Goal: Use online tool/utility: Utilize a website feature to perform a specific function

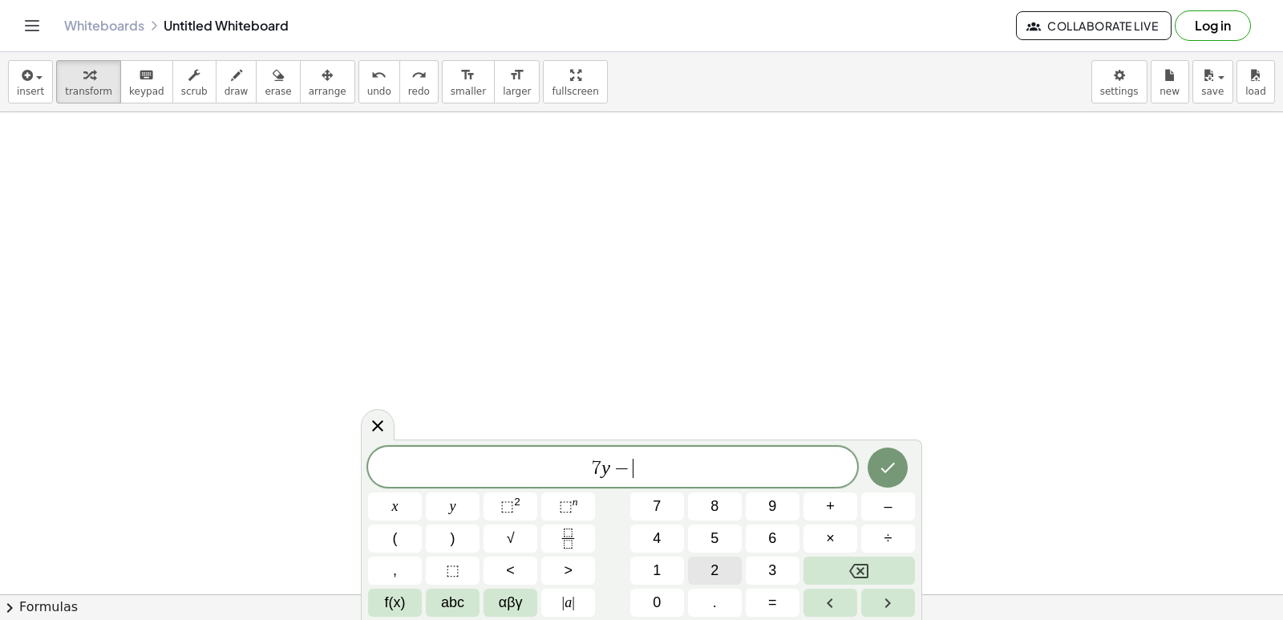
click at [710, 565] on span "2" at bounding box center [714, 571] width 8 height 22
click at [656, 561] on span "1" at bounding box center [657, 571] width 8 height 22
click at [404, 496] on button "x" at bounding box center [395, 506] width 54 height 28
click at [775, 600] on span "=" at bounding box center [772, 603] width 9 height 22
click at [649, 504] on button "7" at bounding box center [657, 506] width 54 height 28
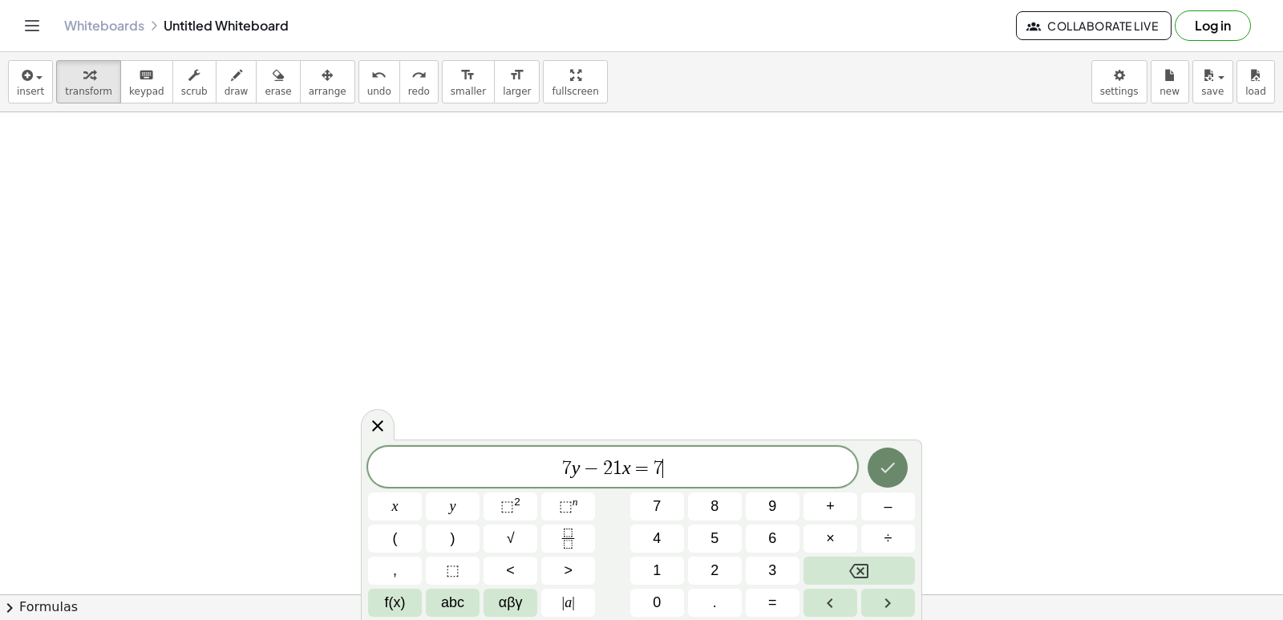
click at [887, 467] on icon "Done" at bounding box center [887, 467] width 19 height 19
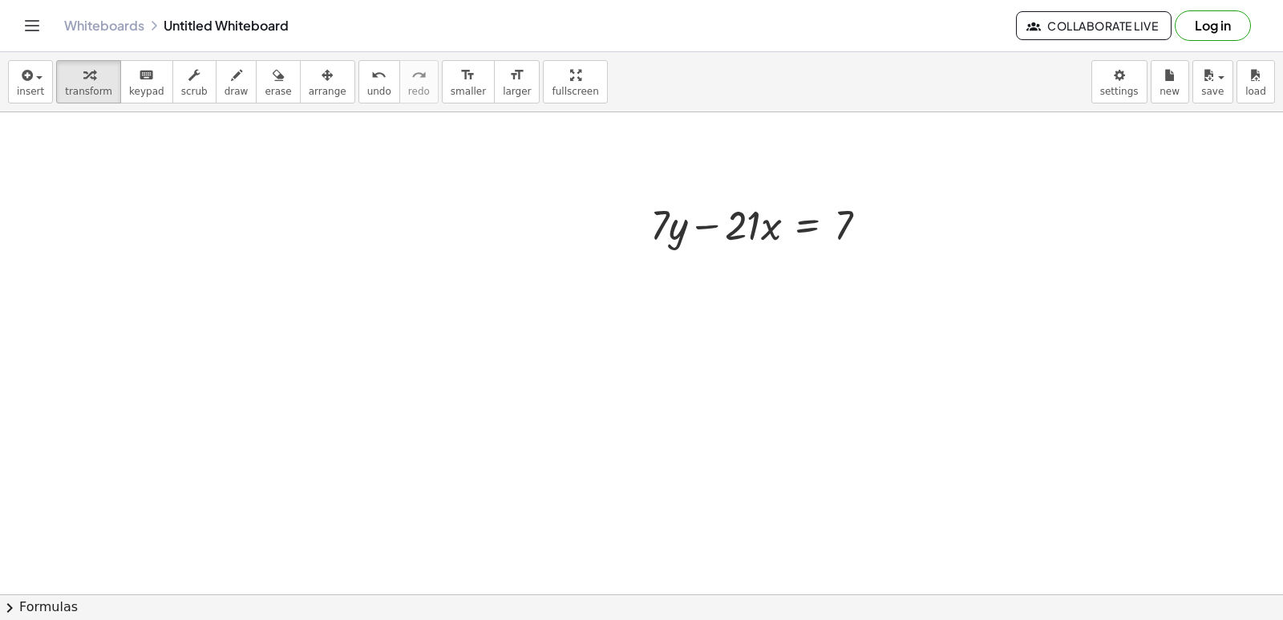
scroll to position [1124, 0]
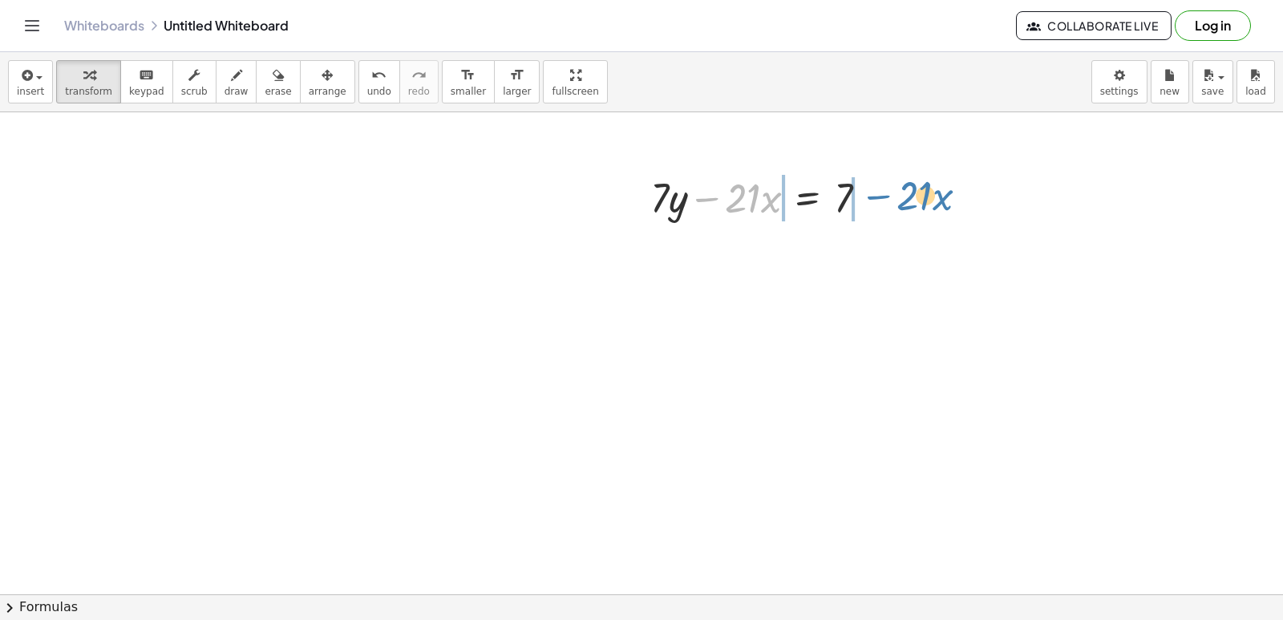
drag, startPoint x: 717, startPoint y: 199, endPoint x: 889, endPoint y: 196, distance: 171.6
click at [889, 196] on div "− · 21 · x + · 7 · y − · 21 · x = 7" at bounding box center [759, 196] width 266 height 63
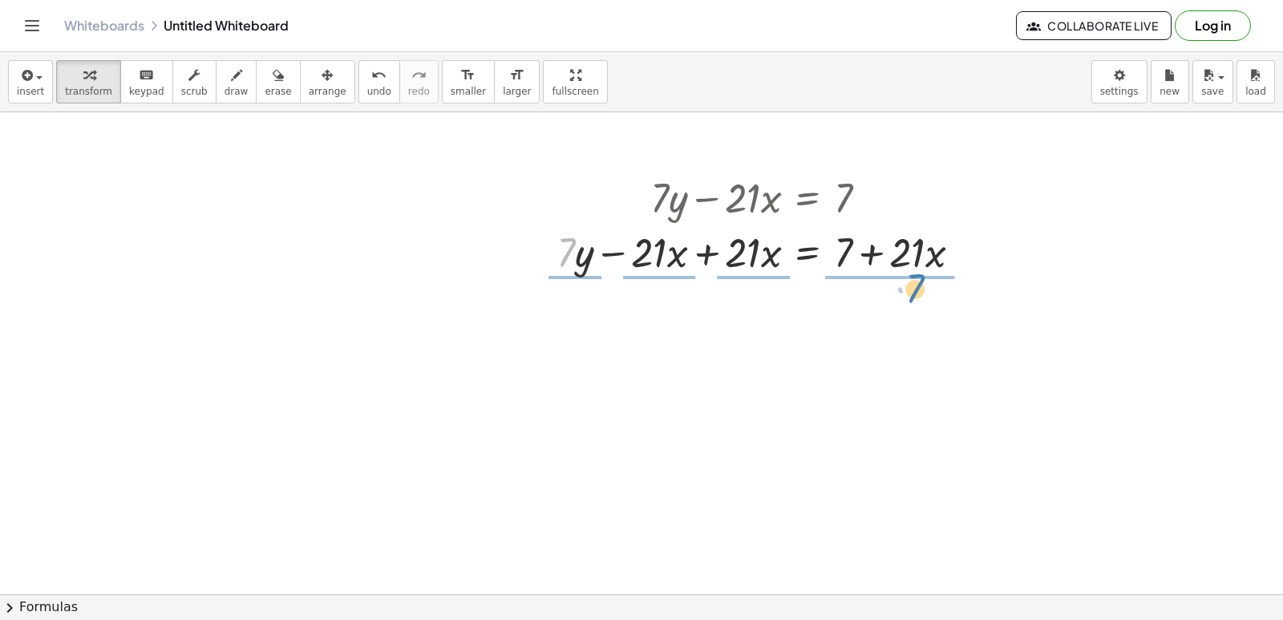
drag, startPoint x: 562, startPoint y: 249, endPoint x: 911, endPoint y: 287, distance: 350.9
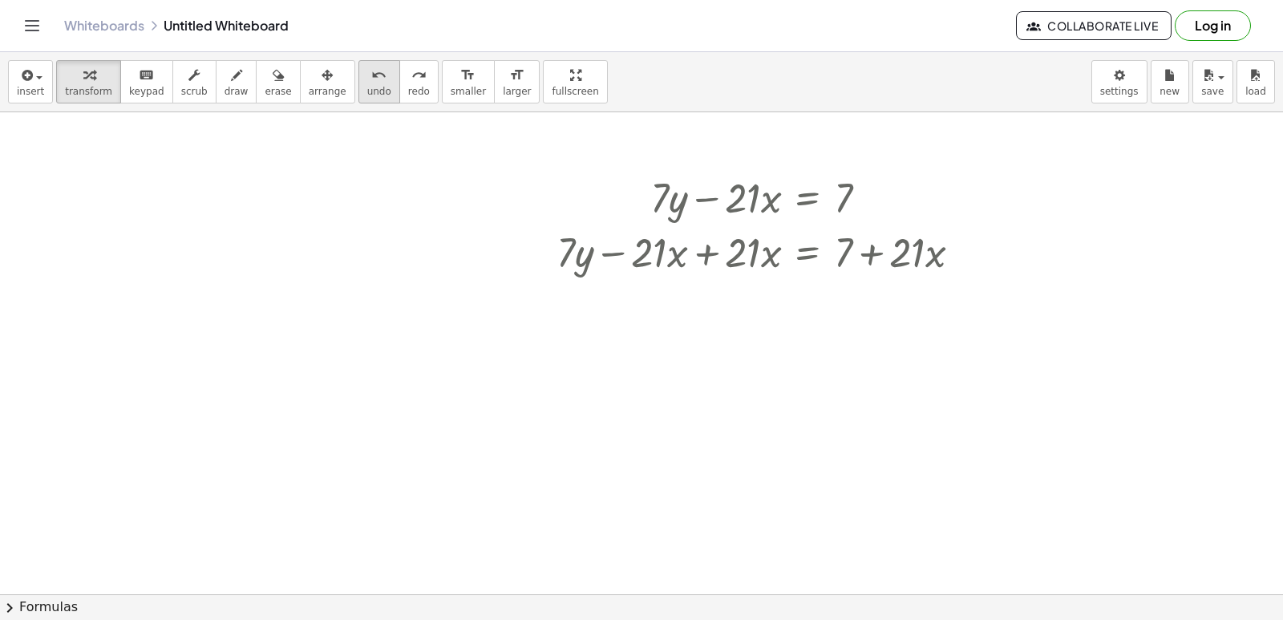
click at [367, 88] on span "undo" at bounding box center [379, 91] width 24 height 11
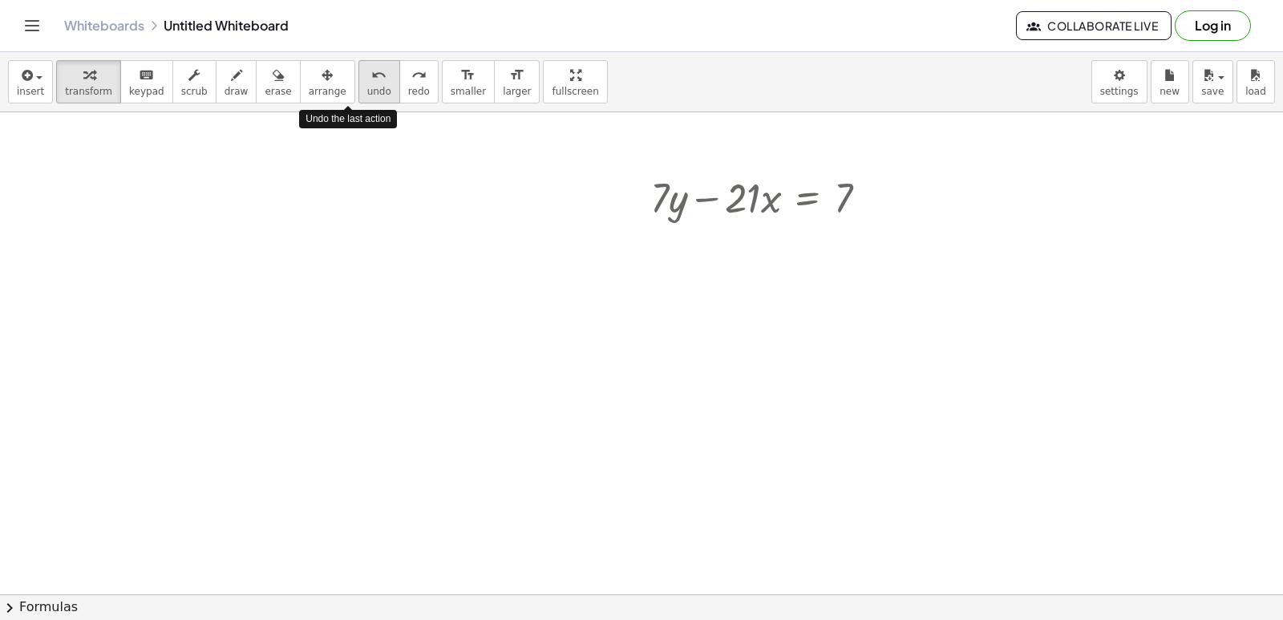
click at [367, 88] on span "undo" at bounding box center [379, 91] width 24 height 11
drag, startPoint x: 742, startPoint y: 204, endPoint x: 753, endPoint y: 199, distance: 12.2
click at [753, 199] on div at bounding box center [765, 196] width 246 height 55
drag, startPoint x: 730, startPoint y: 199, endPoint x: 755, endPoint y: 182, distance: 30.7
click at [755, 182] on div at bounding box center [765, 196] width 246 height 55
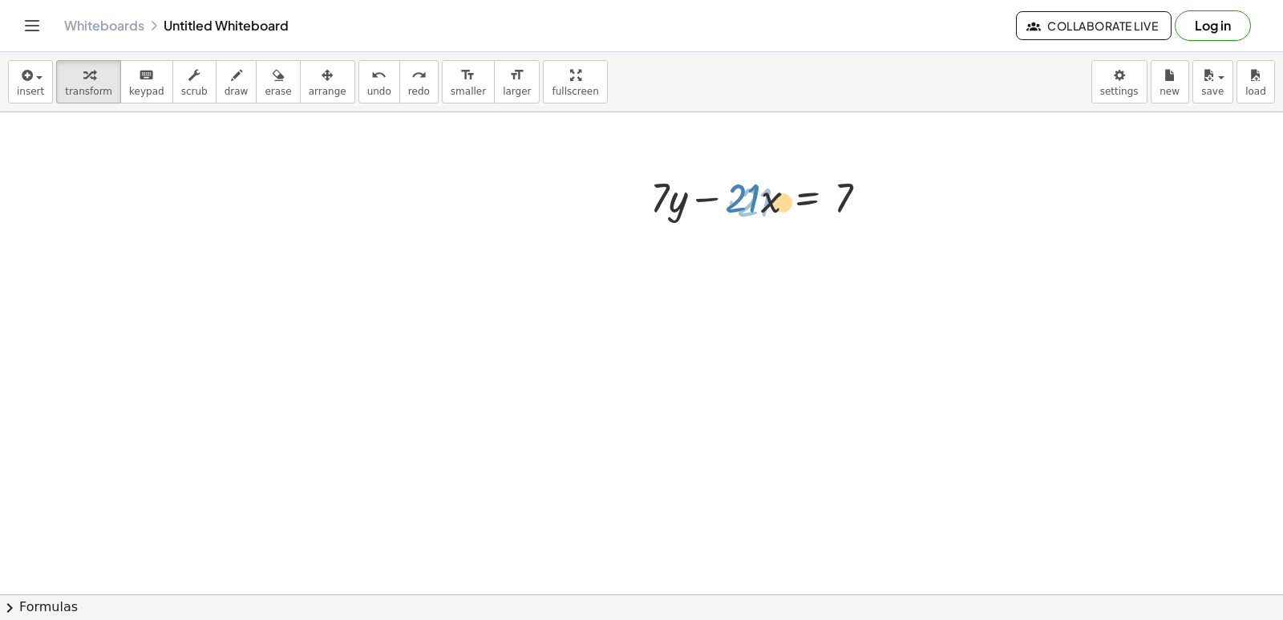
drag, startPoint x: 763, startPoint y: 255, endPoint x: 771, endPoint y: 206, distance: 49.6
click at [771, 206] on div at bounding box center [765, 196] width 246 height 55
drag, startPoint x: 719, startPoint y: 208, endPoint x: 912, endPoint y: 194, distance: 193.7
drag, startPoint x: 705, startPoint y: 192, endPoint x: 863, endPoint y: 188, distance: 158.0
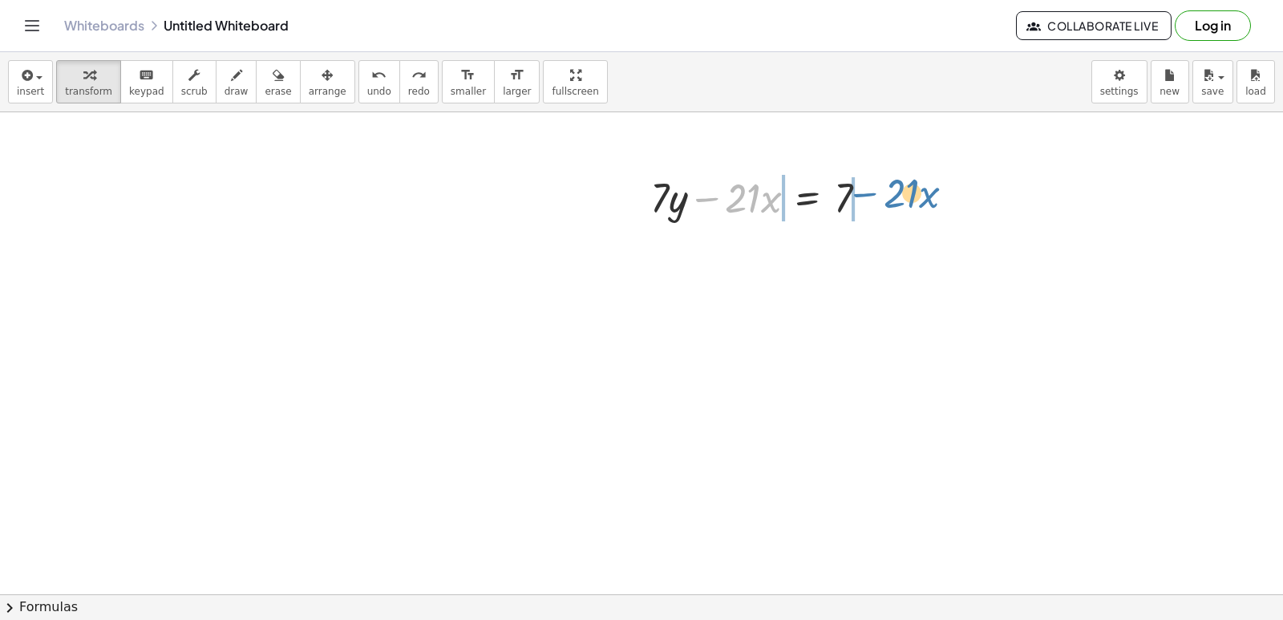
click at [863, 188] on div at bounding box center [765, 196] width 246 height 55
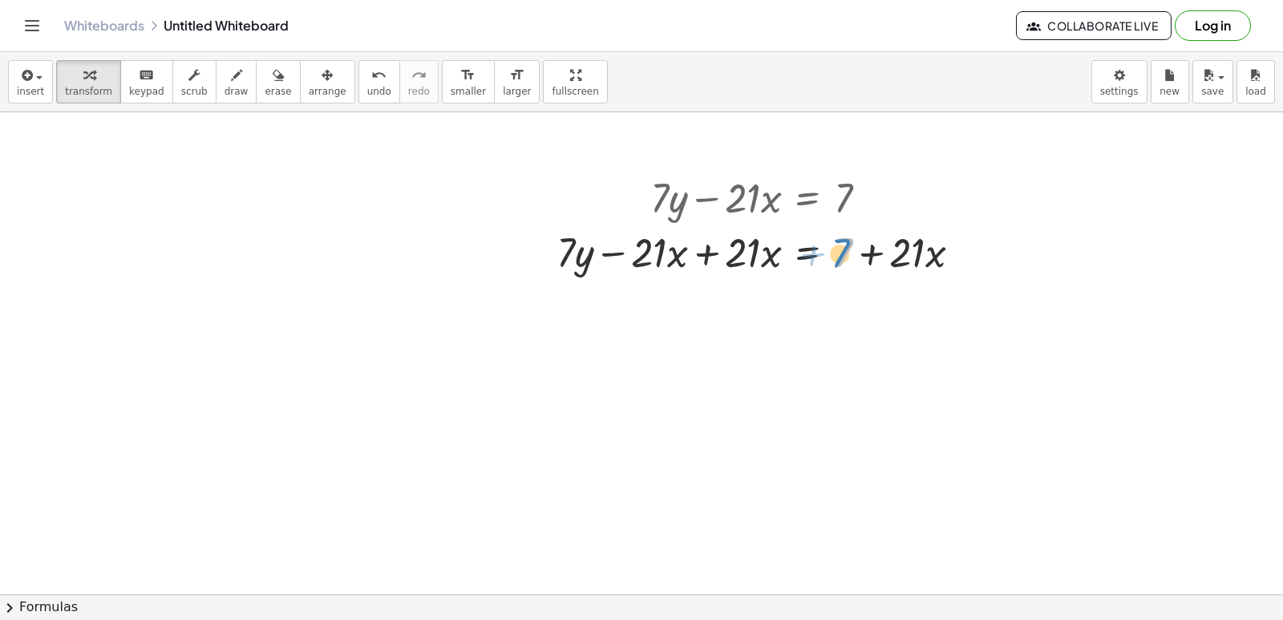
click at [844, 258] on div at bounding box center [766, 251] width 434 height 55
drag, startPoint x: 565, startPoint y: 251, endPoint x: 911, endPoint y: 300, distance: 349.9
click at [371, 66] on icon "undo" at bounding box center [378, 75] width 15 height 19
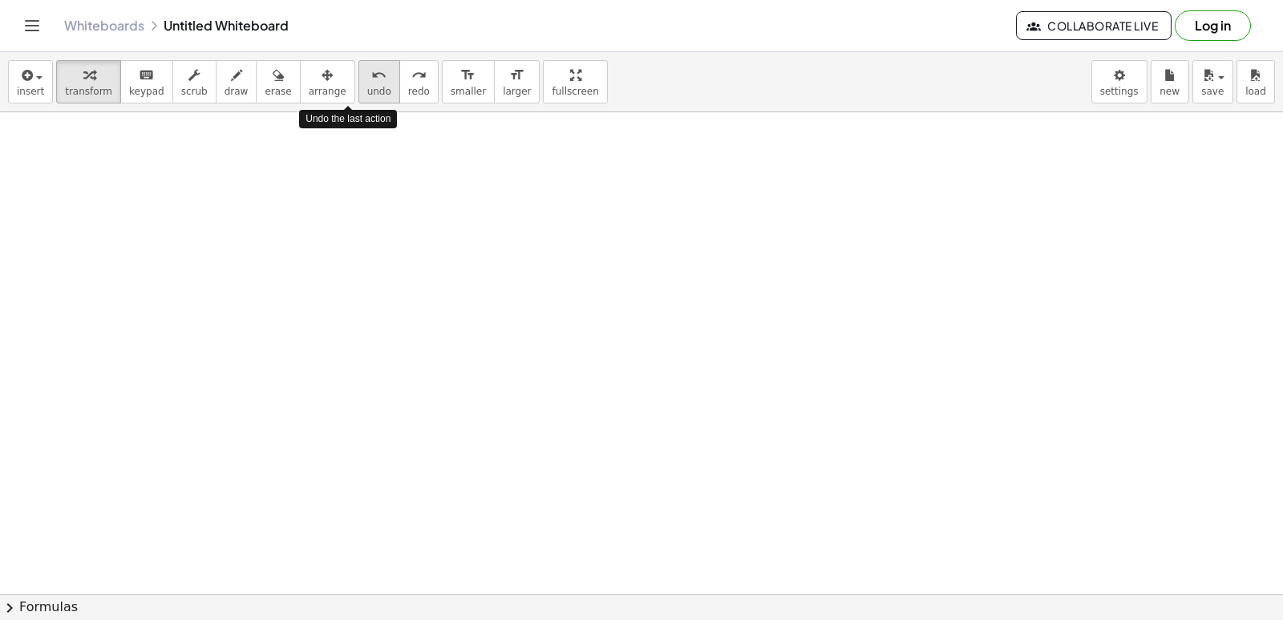
click at [371, 70] on icon "undo" at bounding box center [378, 75] width 15 height 19
drag, startPoint x: 712, startPoint y: 606, endPoint x: 720, endPoint y: 565, distance: 42.5
click at [713, 606] on button "chevron_right Formulas" at bounding box center [641, 607] width 1283 height 26
click at [0, 0] on div "Difference of Squares + a 2 − b 2 ⇔ · ( + a + b ) · ( + a − b )" at bounding box center [0, 0] width 0 height 0
click at [0, 0] on div "Double-Angle Identities sin ( , · 2 · x ) ⇔ · 2 · sin ( , x ) · cos ( , x ) cos…" at bounding box center [0, 0] width 0 height 0
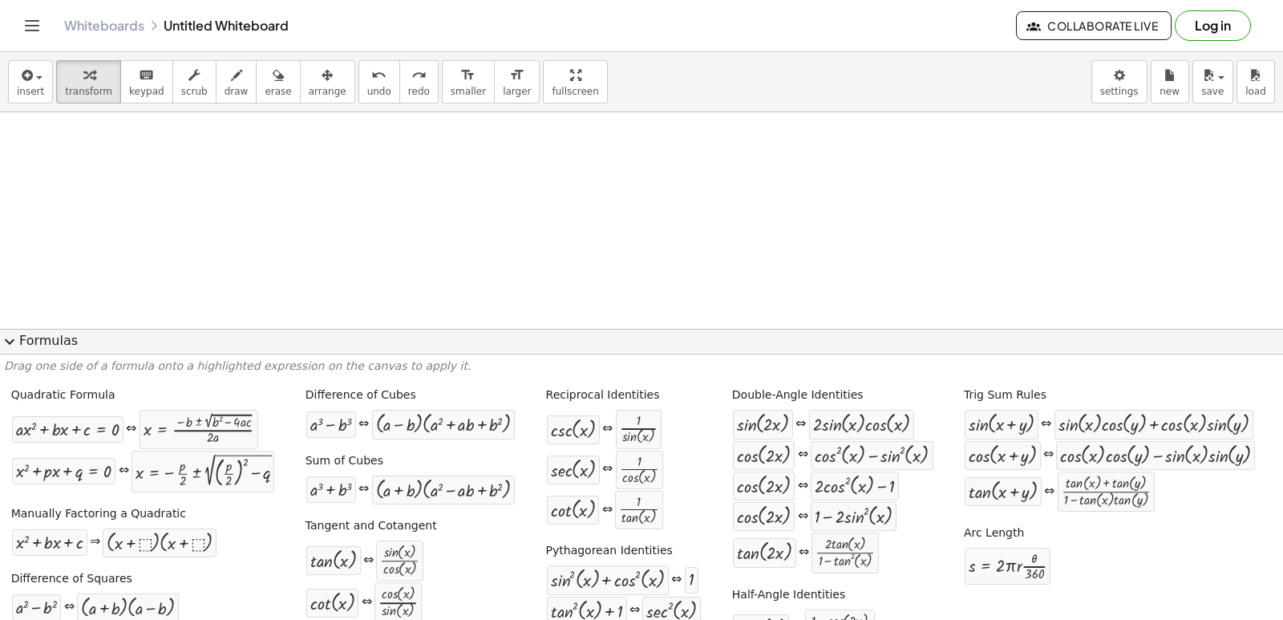
click at [729, 565] on div "Double-Angle Identities sin ( , · 2 · x ) ⇔ · 2 · sin ( , x ) · cos ( , x ) cos…" at bounding box center [833, 479] width 208 height 195
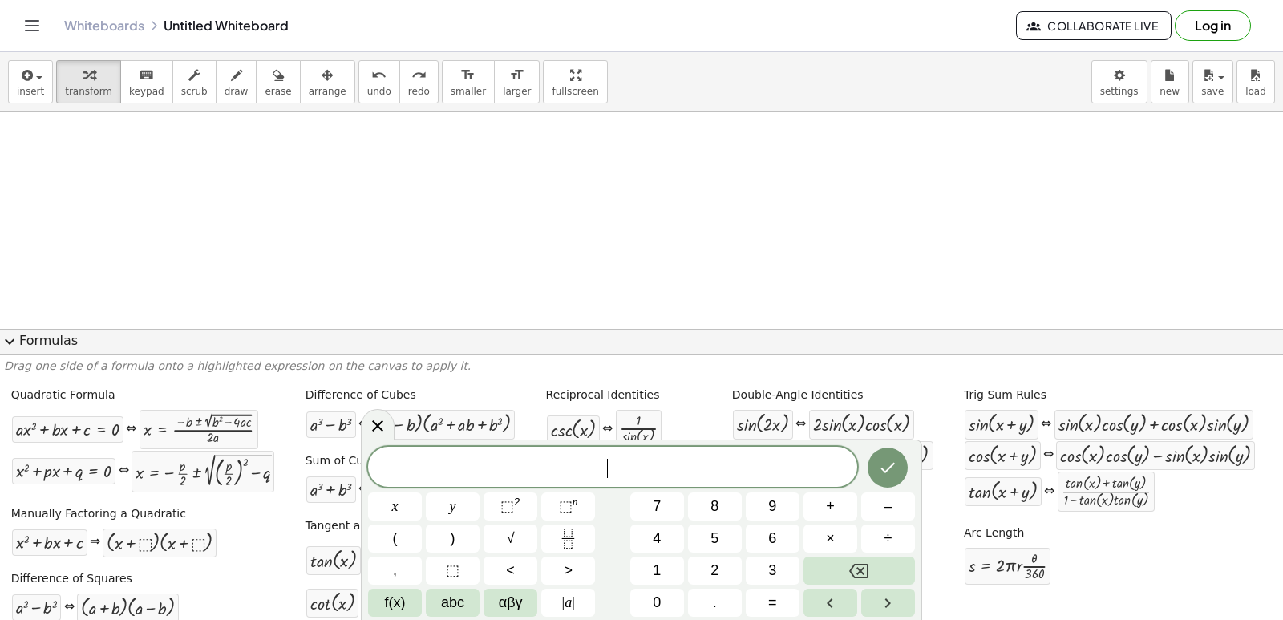
click at [9, 338] on span "expand_more" at bounding box center [9, 341] width 19 height 19
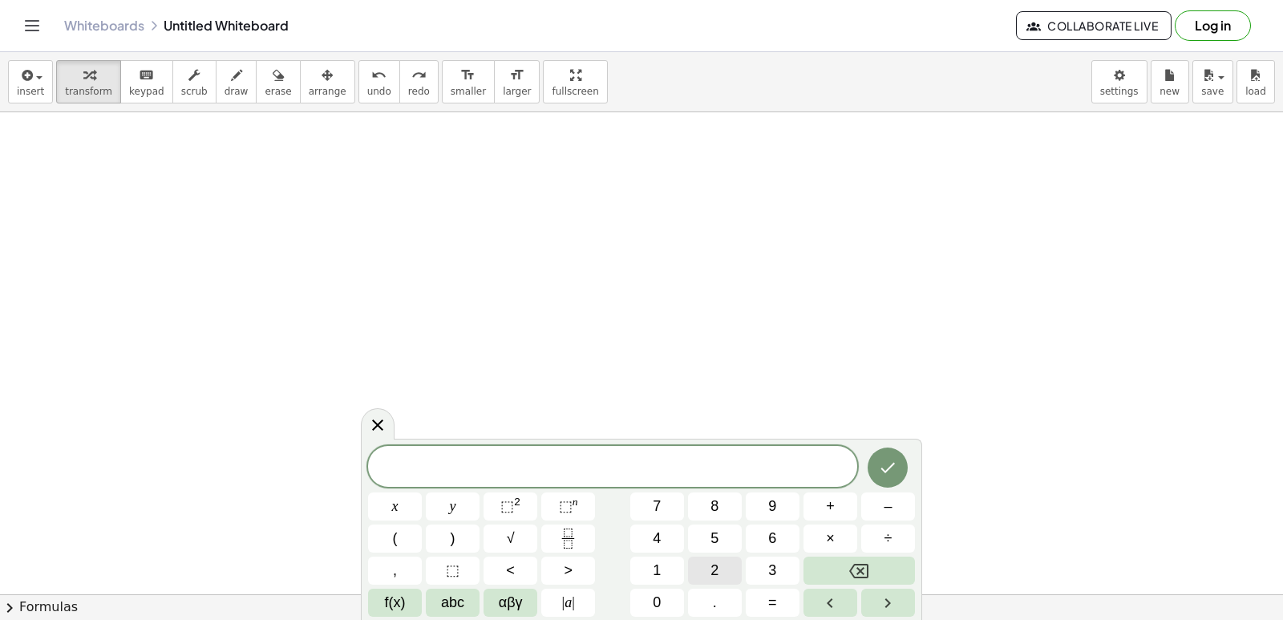
click at [707, 561] on button "2" at bounding box center [715, 571] width 54 height 28
click at [451, 508] on span "y" at bounding box center [453, 507] width 6 height 22
click at [820, 503] on button "+" at bounding box center [831, 506] width 54 height 28
click at [403, 502] on button "x" at bounding box center [395, 506] width 54 height 28
click at [763, 597] on button "=" at bounding box center [773, 603] width 54 height 28
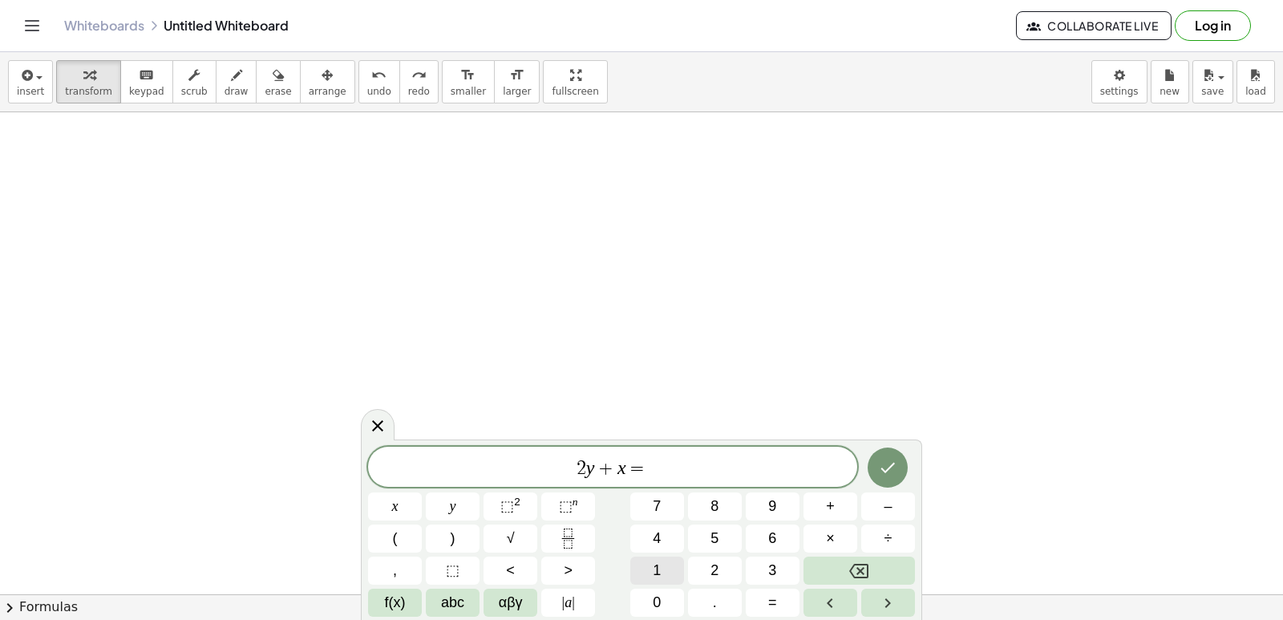
click at [654, 573] on span "1" at bounding box center [657, 571] width 8 height 22
click at [648, 595] on button "0" at bounding box center [657, 603] width 54 height 28
click at [890, 468] on icon "Done" at bounding box center [888, 468] width 14 height 10
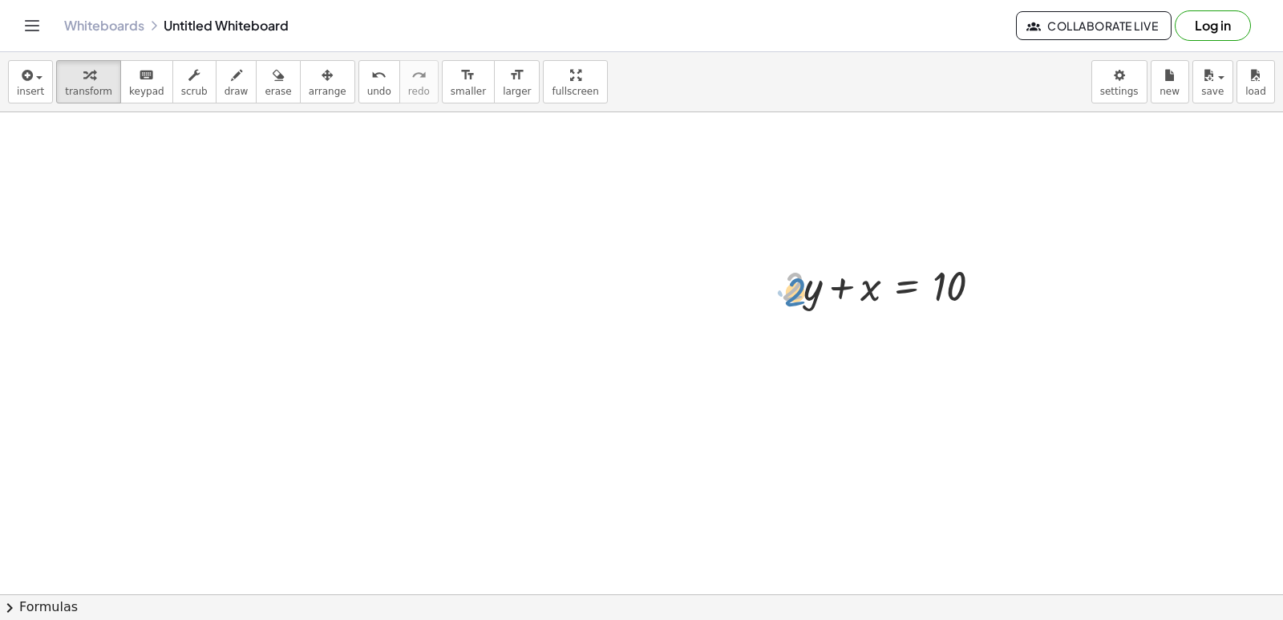
click at [793, 293] on div at bounding box center [888, 284] width 229 height 55
click at [805, 289] on div at bounding box center [888, 284] width 229 height 55
click at [794, 280] on div at bounding box center [888, 284] width 229 height 55
drag, startPoint x: 802, startPoint y: 286, endPoint x: 1022, endPoint y: 274, distance: 220.1
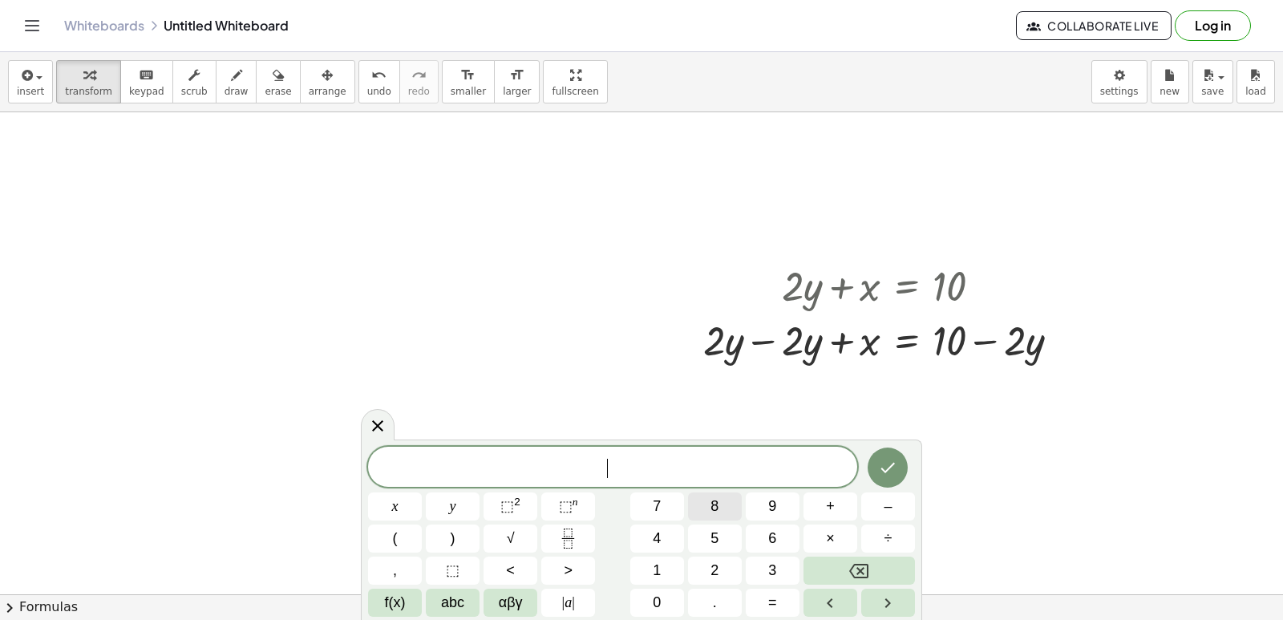
click at [709, 517] on button "8" at bounding box center [715, 506] width 54 height 28
click at [886, 573] on button "Backspace" at bounding box center [859, 571] width 111 height 28
click at [677, 572] on button "1" at bounding box center [657, 571] width 54 height 28
click at [670, 592] on button "0" at bounding box center [657, 603] width 54 height 28
click at [465, 500] on button "y" at bounding box center [453, 506] width 54 height 28
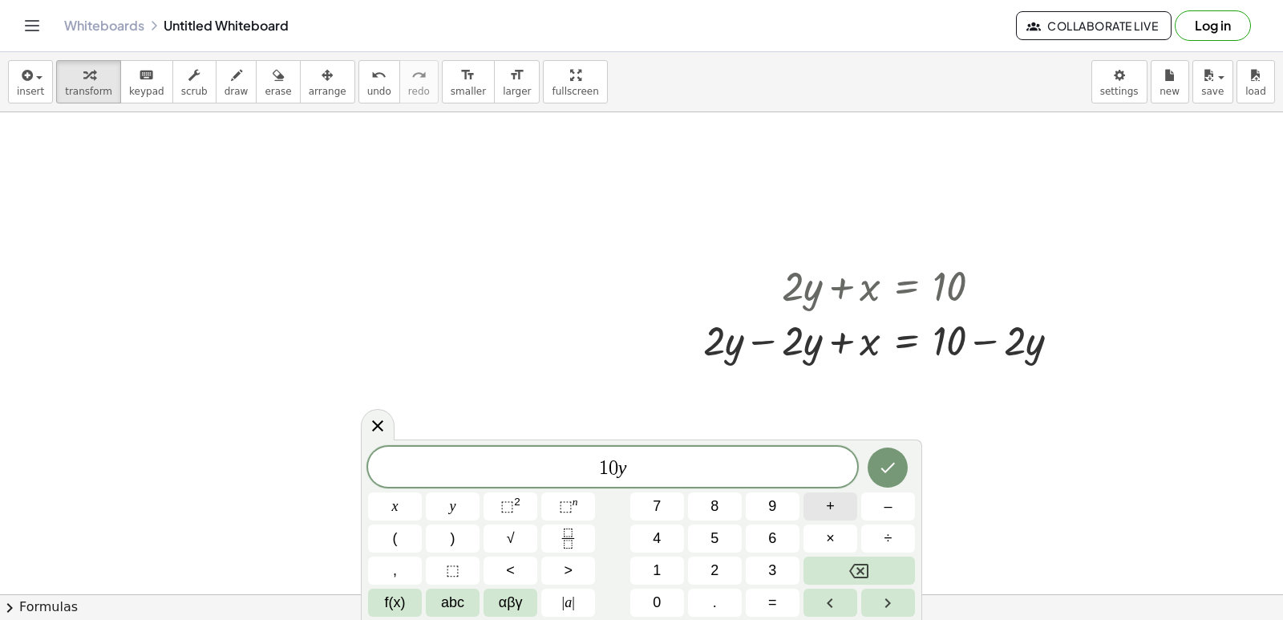
click at [830, 503] on span "+" at bounding box center [830, 507] width 9 height 22
click at [900, 563] on button "Backspace" at bounding box center [859, 571] width 111 height 28
click at [899, 565] on button "Backspace" at bounding box center [859, 571] width 111 height 28
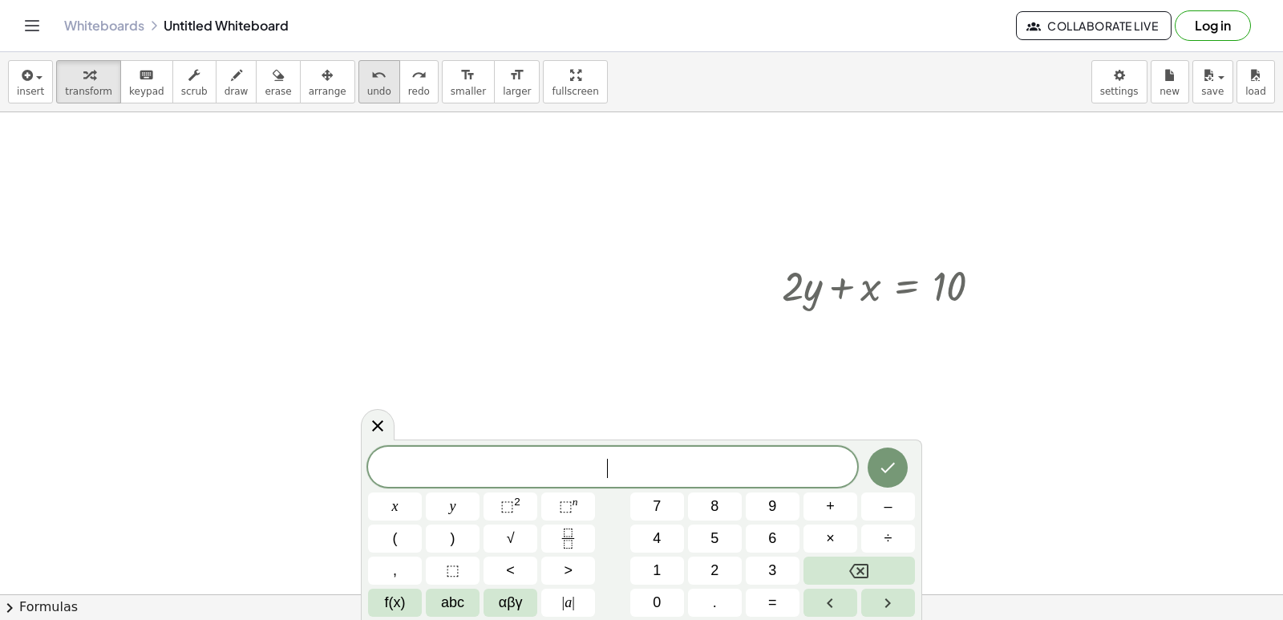
click at [371, 71] on icon "undo" at bounding box center [378, 75] width 15 height 19
click at [885, 504] on span "–" at bounding box center [888, 507] width 8 height 22
click at [716, 530] on span "5" at bounding box center [714, 539] width 8 height 22
click at [459, 508] on button "y" at bounding box center [453, 506] width 54 height 28
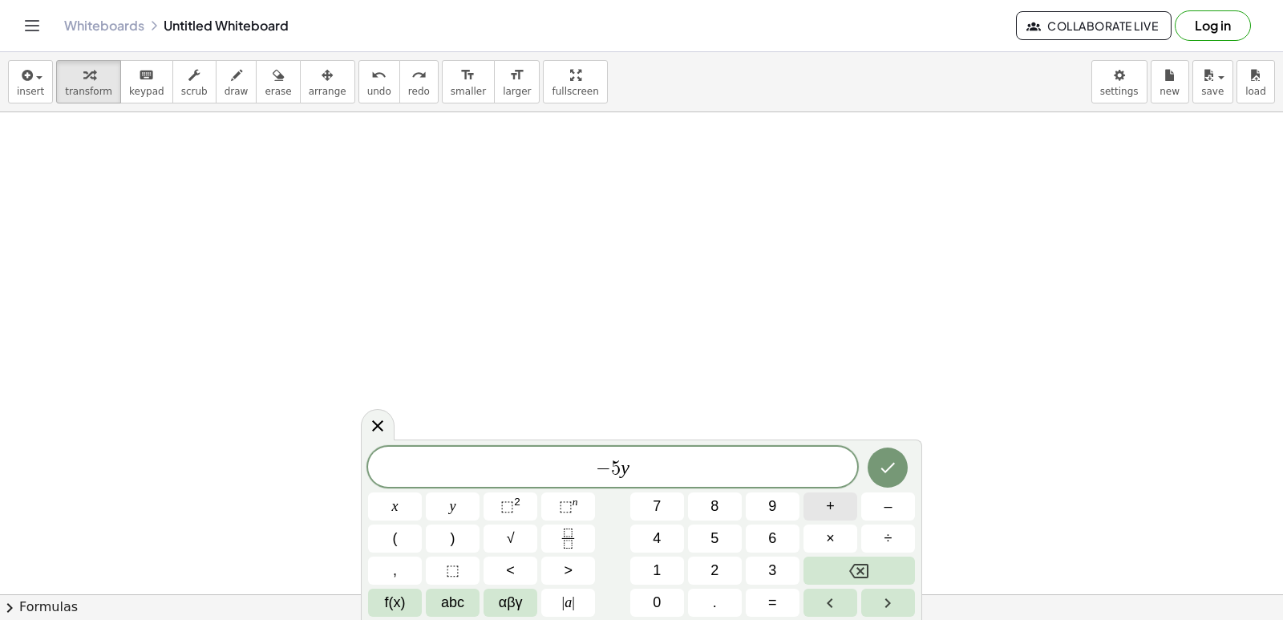
click at [837, 514] on button "+" at bounding box center [831, 506] width 54 height 28
click at [403, 499] on button "x" at bounding box center [395, 506] width 54 height 28
click at [767, 608] on button "=" at bounding box center [773, 603] width 54 height 28
click at [713, 544] on span "5" at bounding box center [714, 539] width 8 height 22
click at [848, 579] on button "Backspace" at bounding box center [859, 571] width 111 height 28
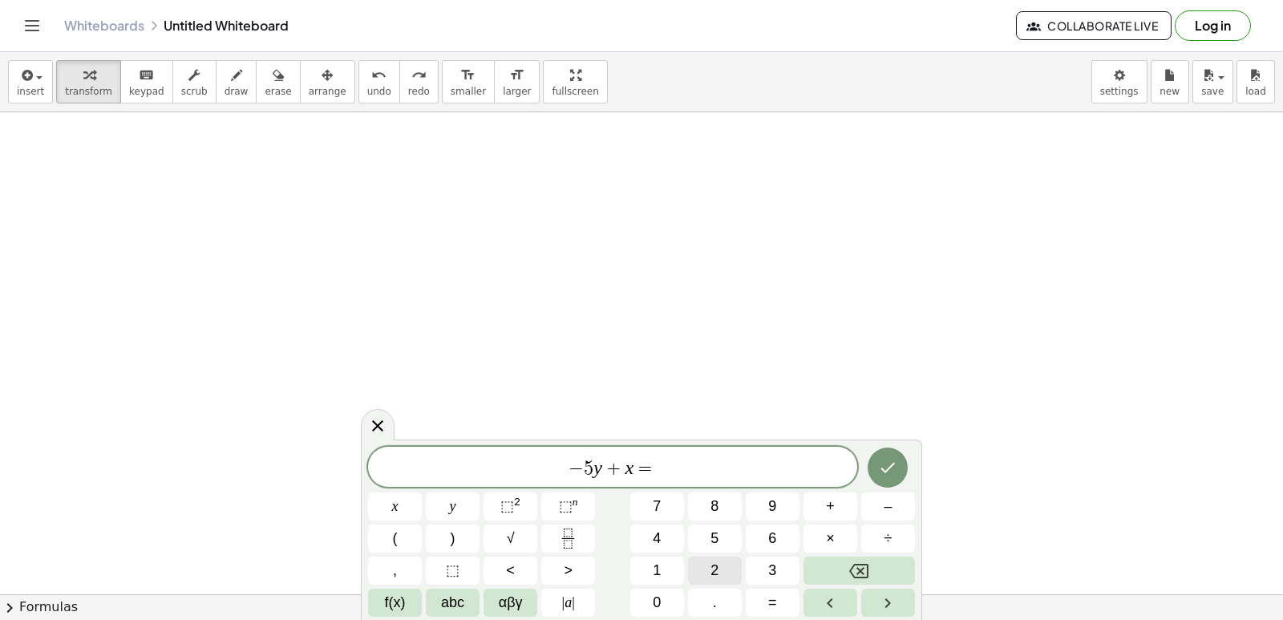
click at [710, 572] on button "2" at bounding box center [715, 571] width 54 height 28
click at [880, 459] on icon "Done" at bounding box center [887, 467] width 19 height 19
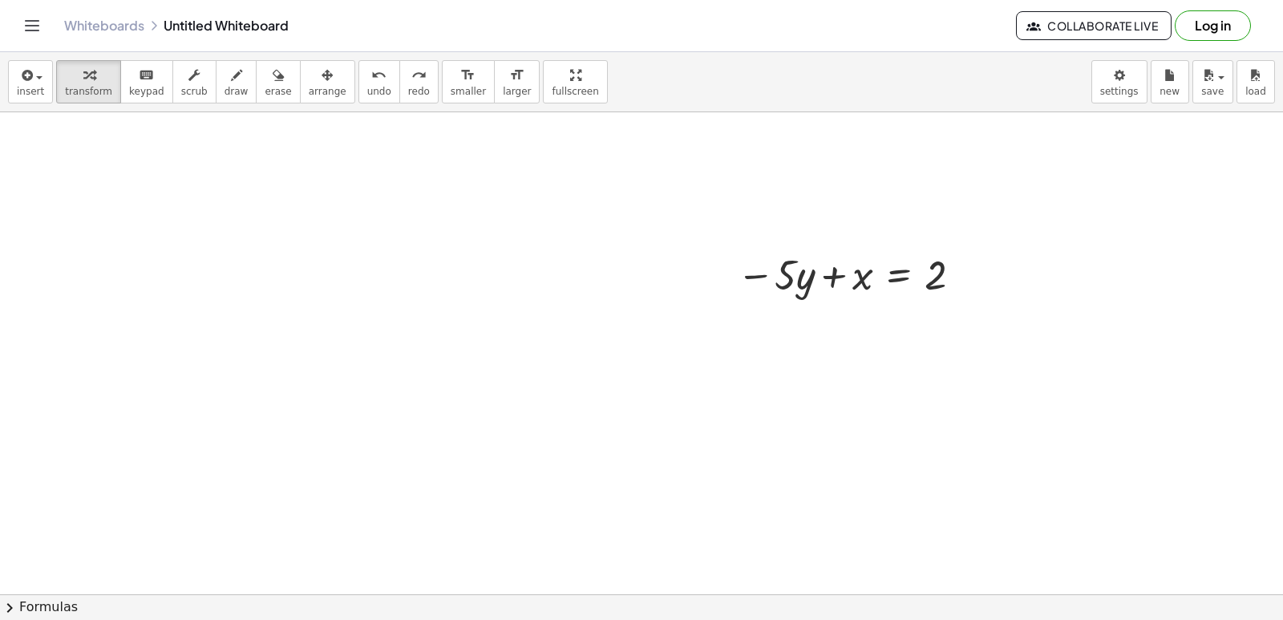
scroll to position [1446, 0]
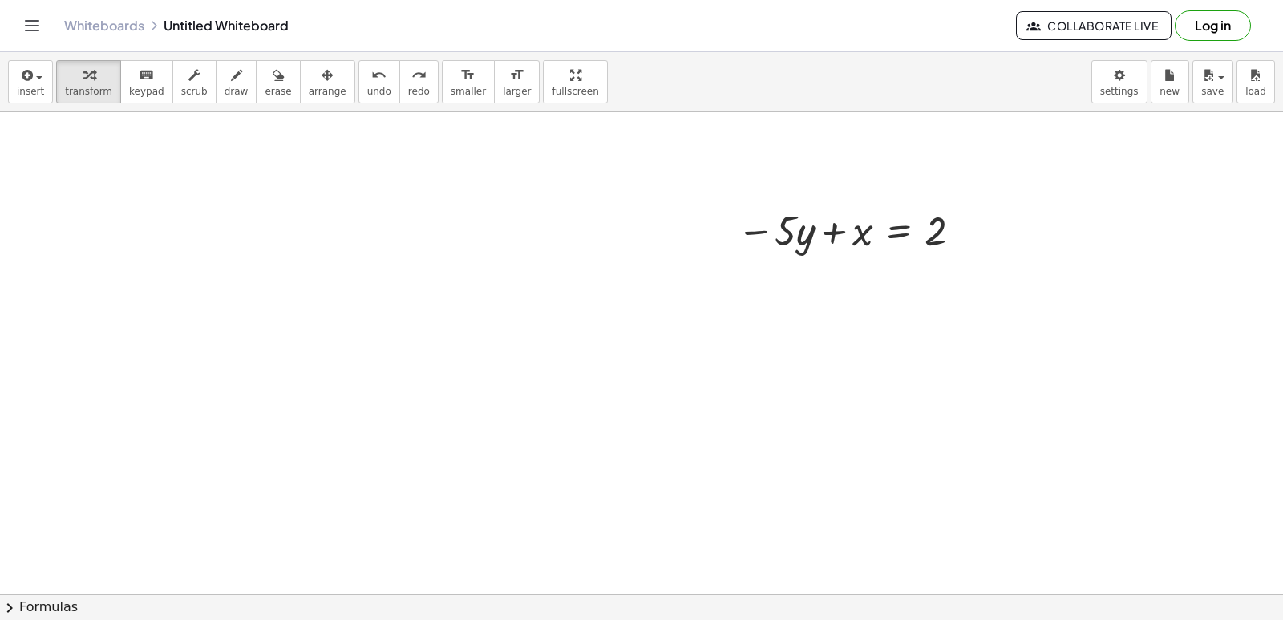
drag, startPoint x: 903, startPoint y: 269, endPoint x: 794, endPoint y: 239, distance: 113.2
click at [895, 265] on icon at bounding box center [898, 271] width 17 height 17
click at [894, 269] on span "×" at bounding box center [899, 271] width 10 height 23
click at [367, 89] on span "undo" at bounding box center [379, 91] width 24 height 11
click at [897, 269] on icon at bounding box center [898, 271] width 17 height 17
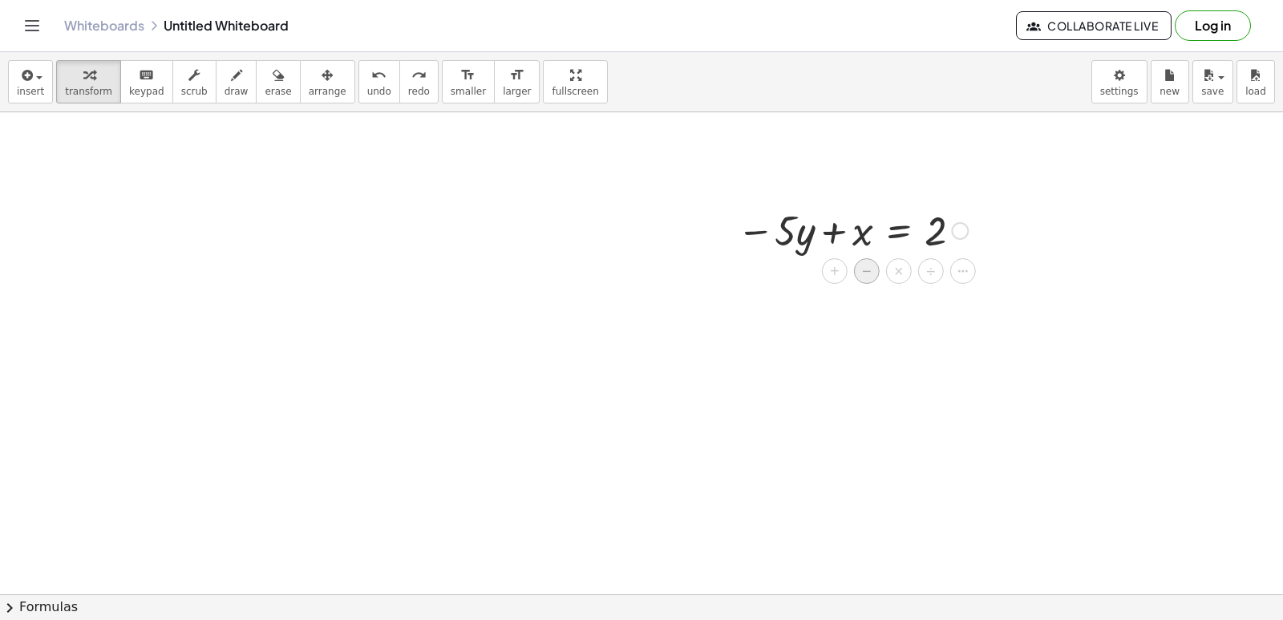
click at [871, 272] on span "−" at bounding box center [867, 271] width 10 height 23
click at [360, 93] on button "undo undo" at bounding box center [379, 81] width 42 height 43
click at [899, 260] on div at bounding box center [899, 271] width 26 height 26
click at [830, 265] on span "+" at bounding box center [835, 271] width 10 height 23
click at [367, 95] on span "undo" at bounding box center [379, 91] width 24 height 11
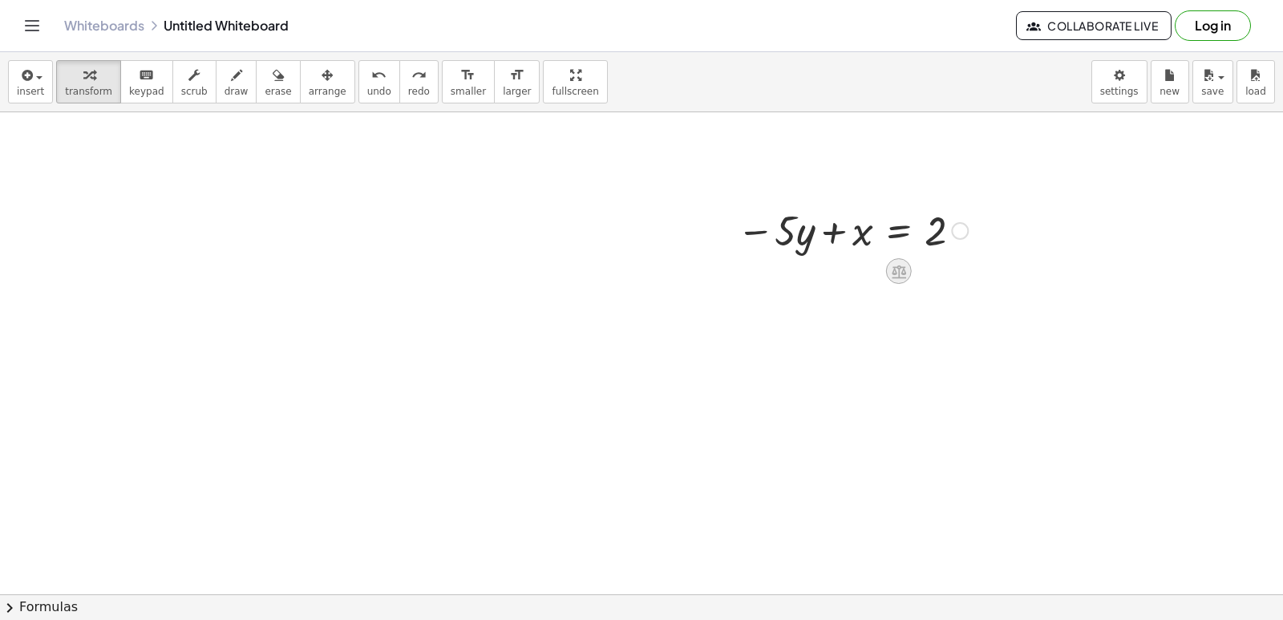
click at [905, 281] on div at bounding box center [899, 271] width 26 height 26
click at [928, 279] on span "÷" at bounding box center [930, 271] width 9 height 23
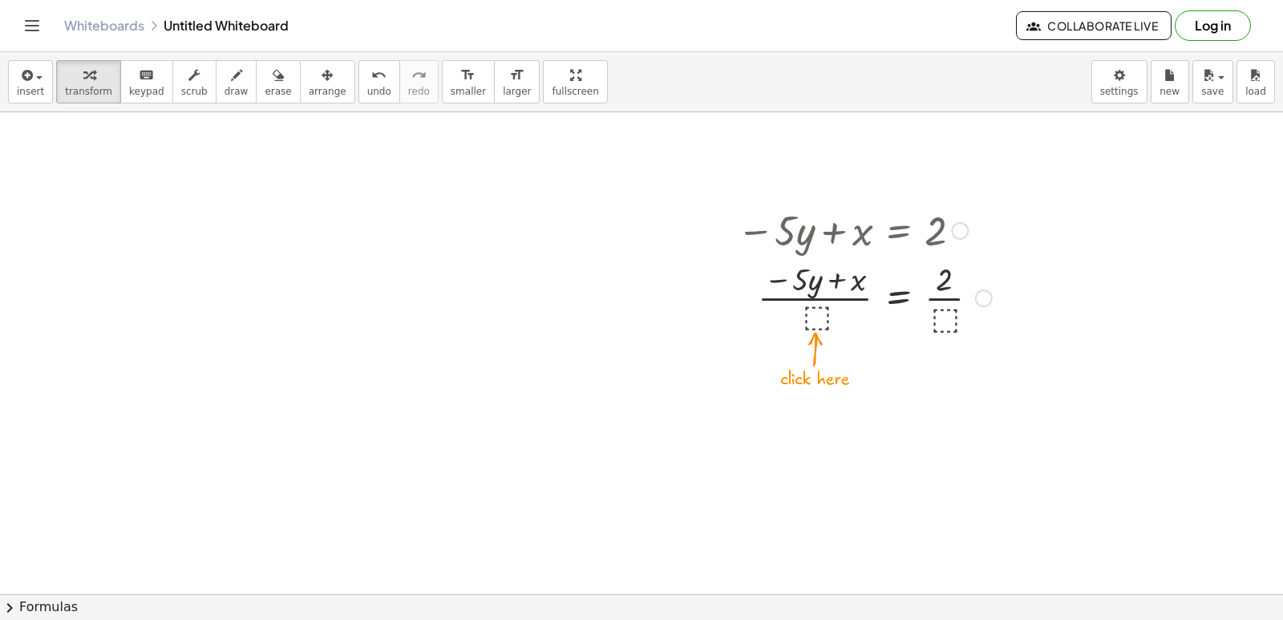
click at [804, 304] on div at bounding box center [864, 297] width 271 height 80
drag, startPoint x: 951, startPoint y: 289, endPoint x: 809, endPoint y: 298, distance: 142.2
click at [809, 298] on div at bounding box center [864, 297] width 271 height 80
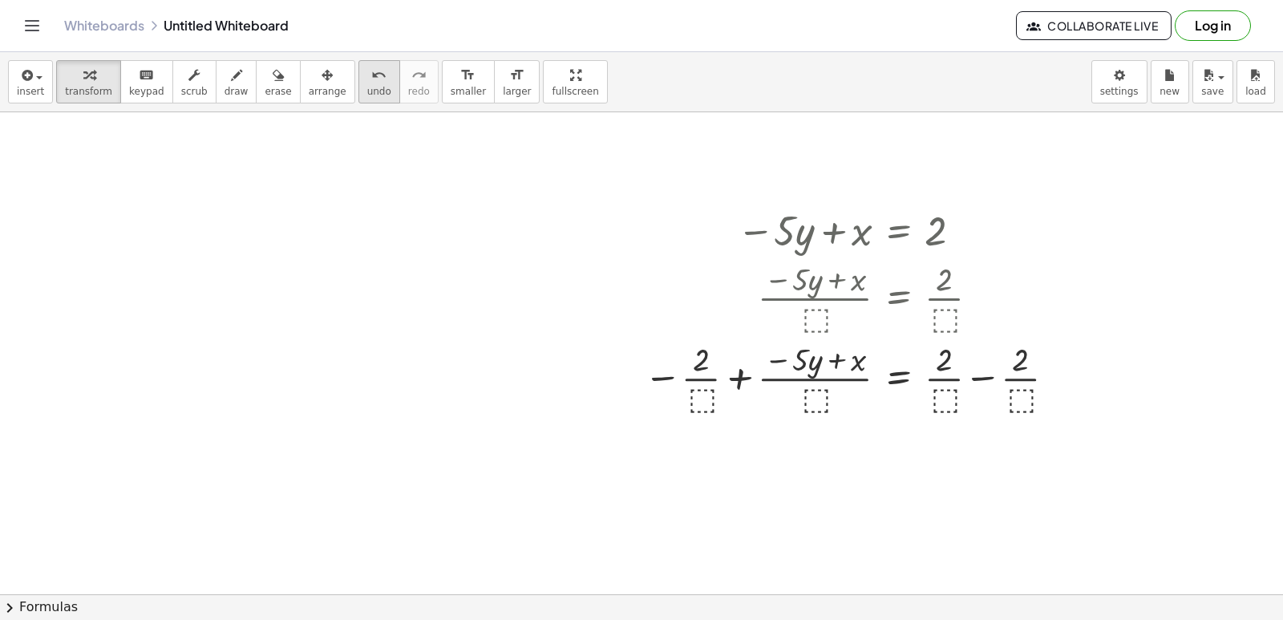
click at [367, 90] on span "undo" at bounding box center [379, 91] width 24 height 11
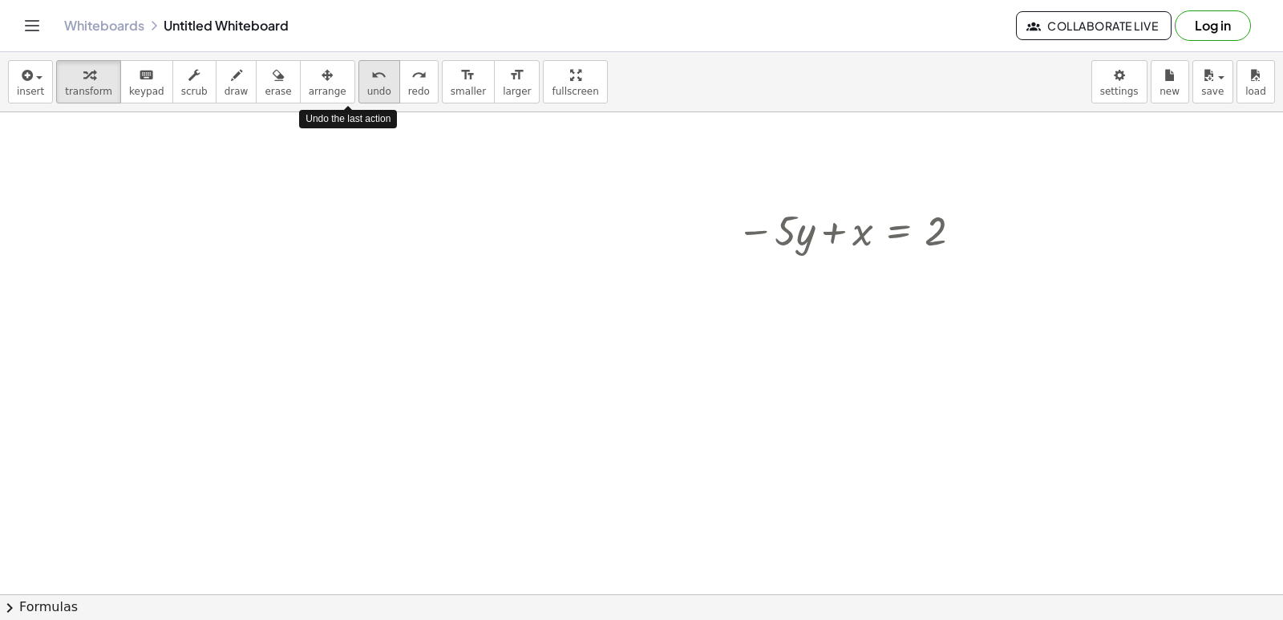
click at [367, 90] on span "undo" at bounding box center [379, 91] width 24 height 11
click at [896, 261] on div at bounding box center [899, 271] width 26 height 26
click at [965, 274] on icon at bounding box center [963, 271] width 14 height 14
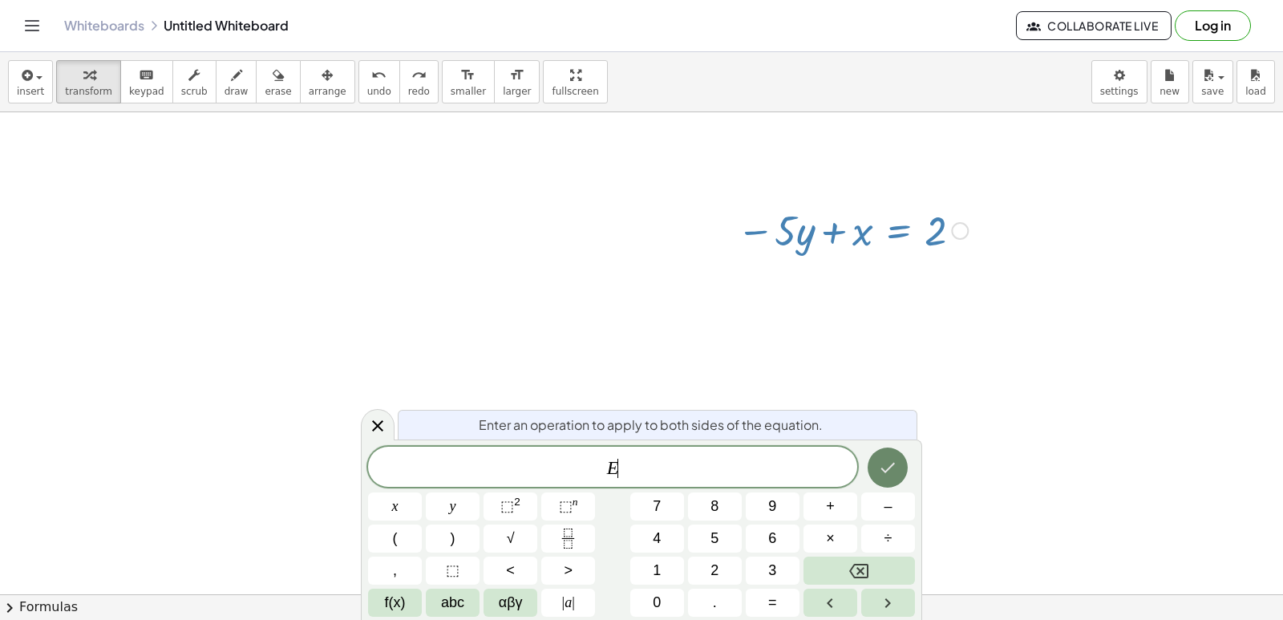
click at [902, 477] on button "Done" at bounding box center [888, 467] width 40 height 40
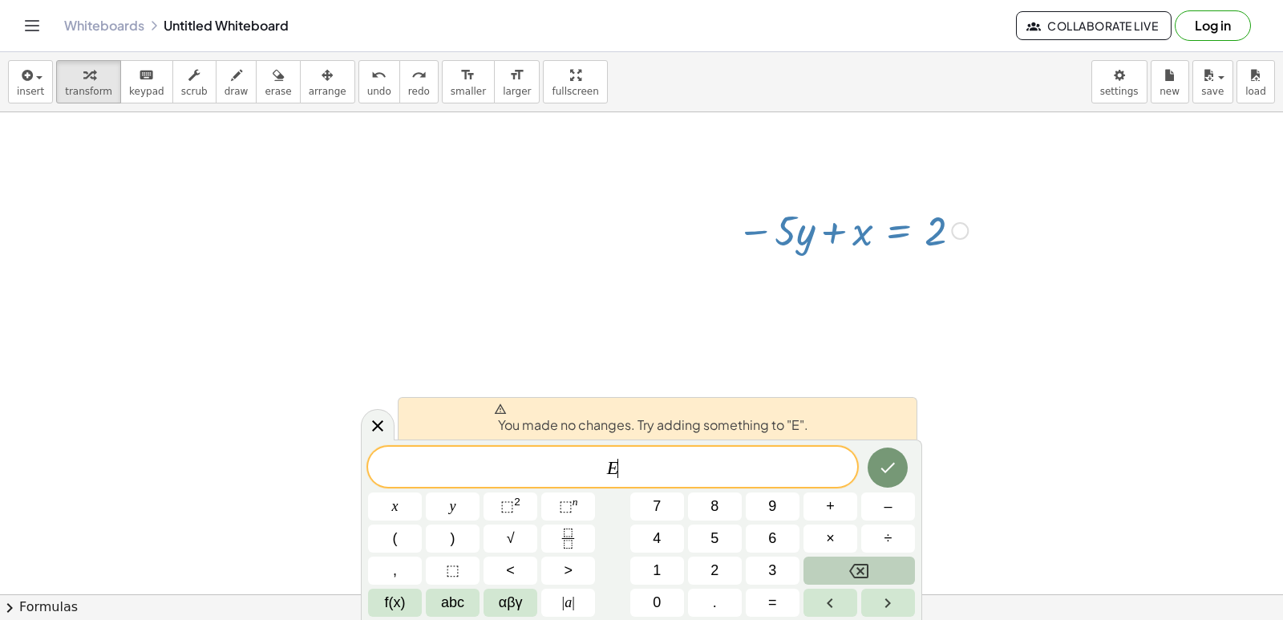
click at [893, 561] on button "Backspace" at bounding box center [859, 571] width 111 height 28
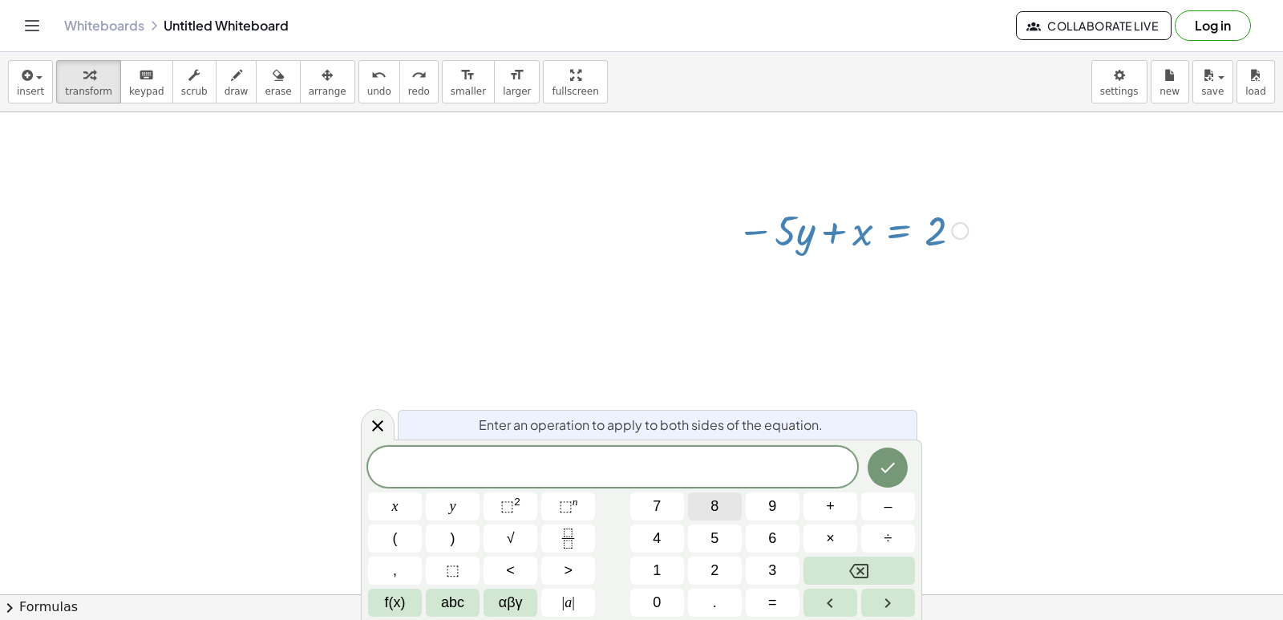
click at [709, 514] on button "8" at bounding box center [715, 506] width 54 height 28
click at [897, 459] on icon "Done" at bounding box center [887, 467] width 19 height 19
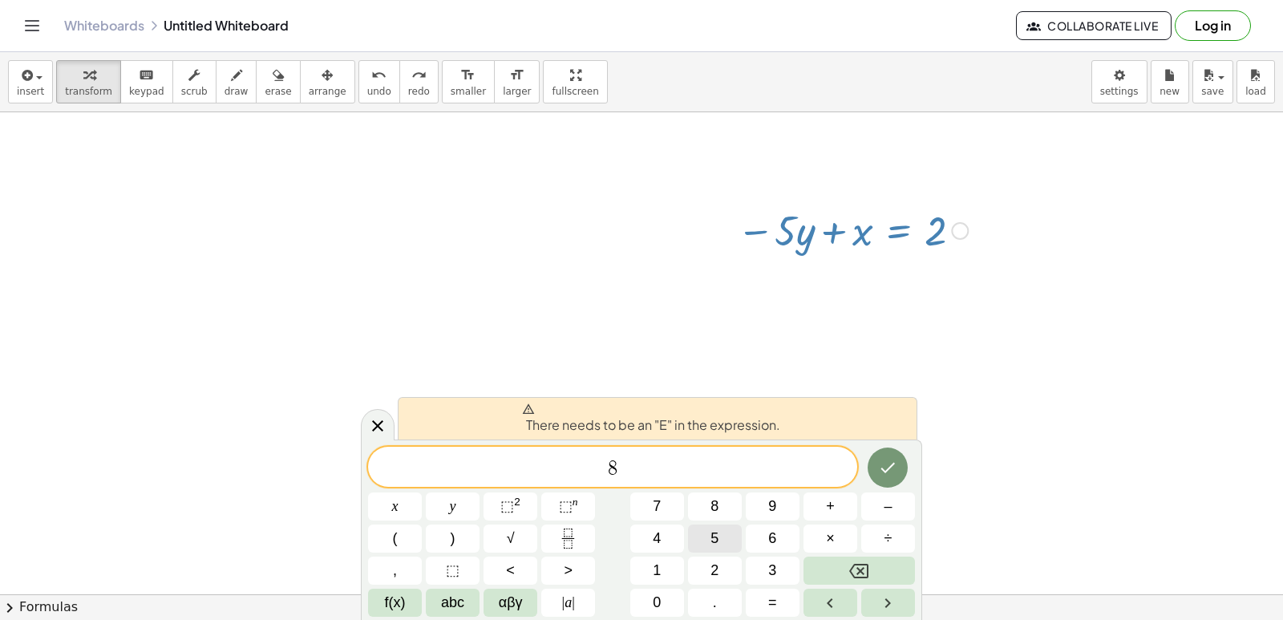
click at [739, 527] on button "5" at bounding box center [715, 538] width 54 height 28
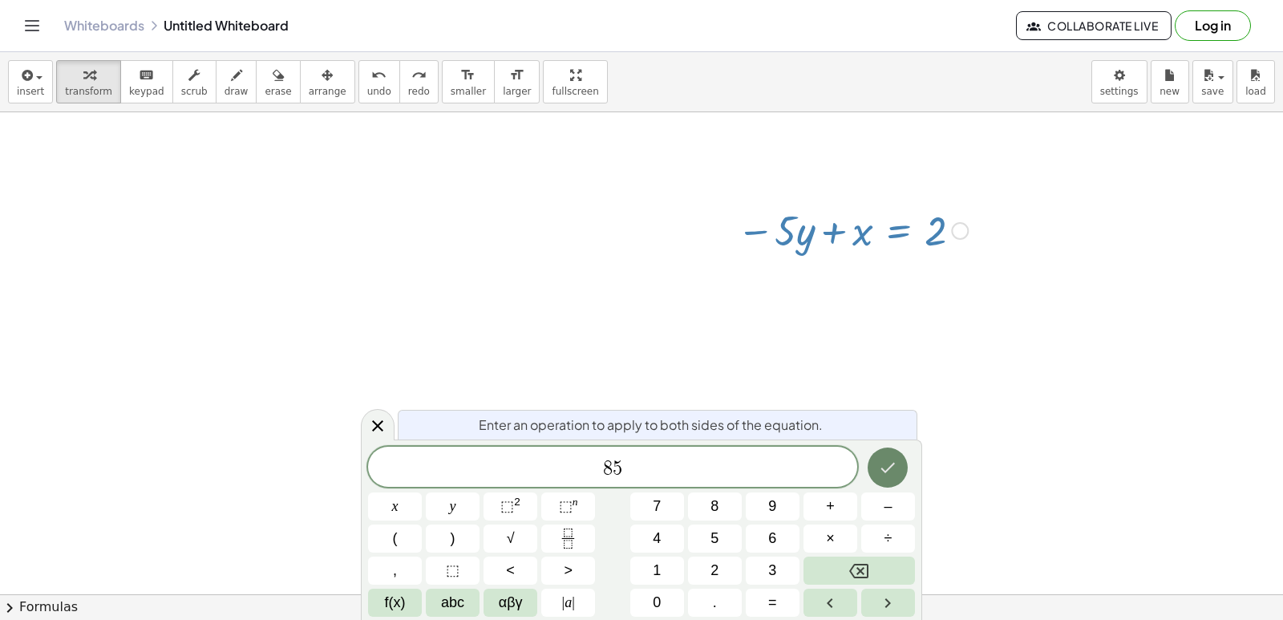
click at [870, 467] on button "Done" at bounding box center [888, 467] width 40 height 40
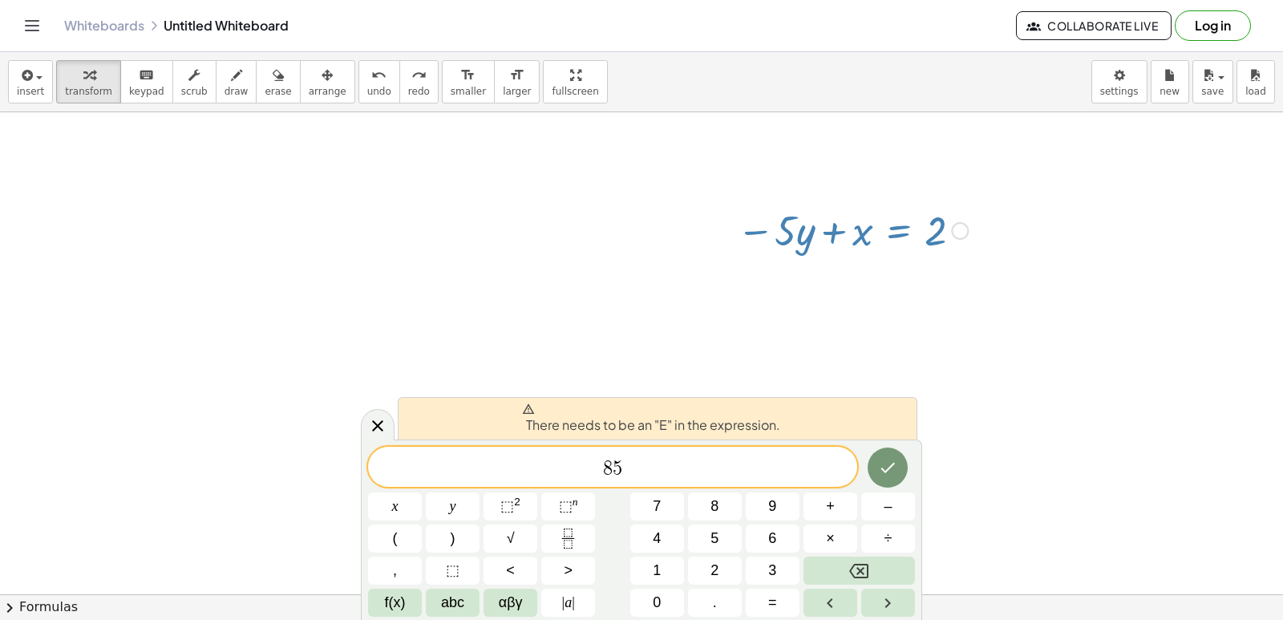
click at [747, 524] on div "8 5 x y ⬚ 2 ⬚ n 7 8 9 + – ( ) √ 4 5 6 × ÷ , ⬚ < > 1 2 3 f(x) abc αβγ | a | 0 . =" at bounding box center [641, 532] width 547 height 170
click at [870, 568] on button "Backspace" at bounding box center [859, 571] width 111 height 28
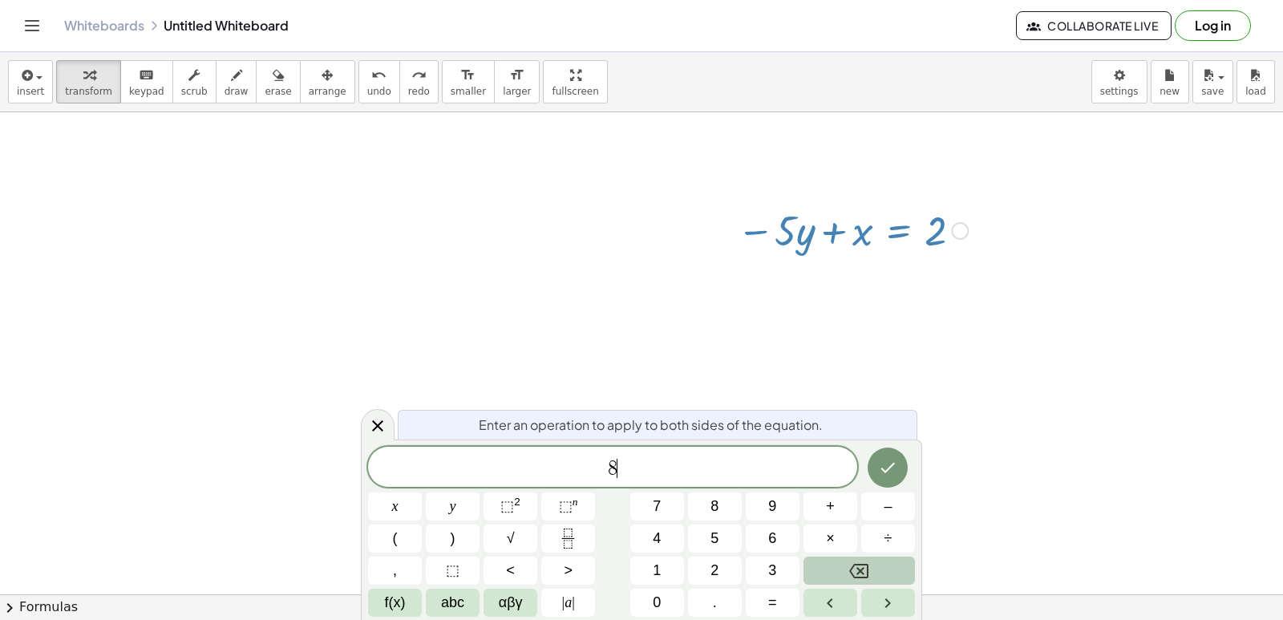
click at [872, 561] on button "Backspace" at bounding box center [859, 571] width 111 height 28
click at [876, 559] on button "Backspace" at bounding box center [859, 571] width 111 height 28
drag, startPoint x: 694, startPoint y: 366, endPoint x: 618, endPoint y: 333, distance: 82.6
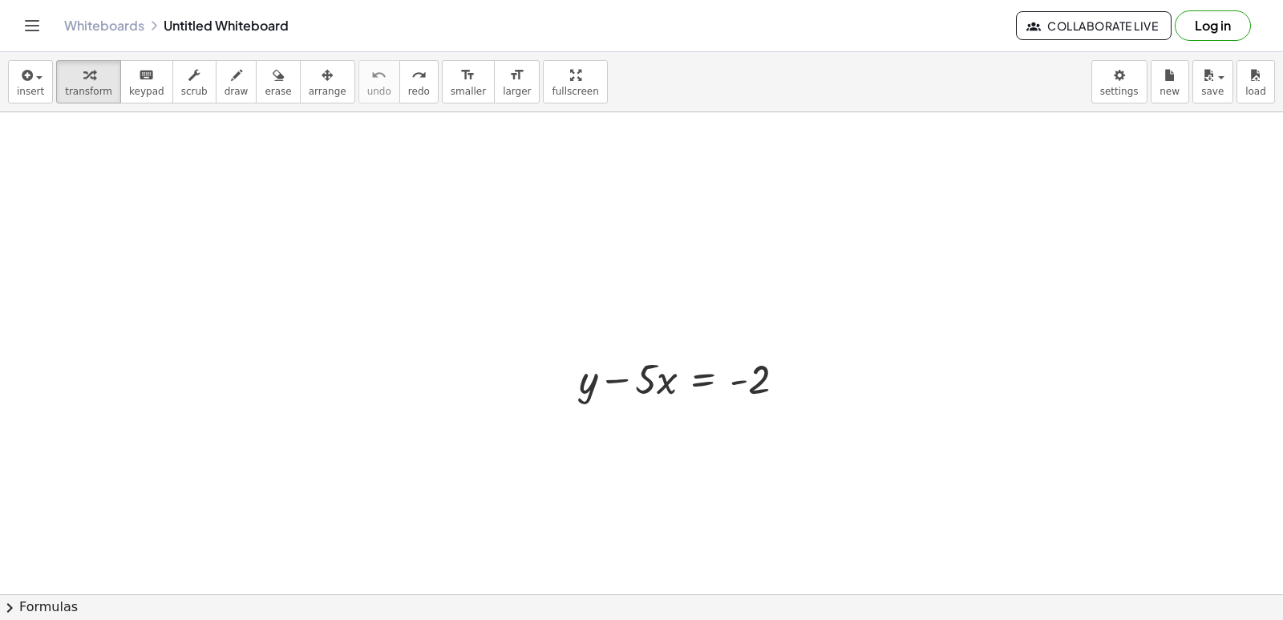
scroll to position [0, 0]
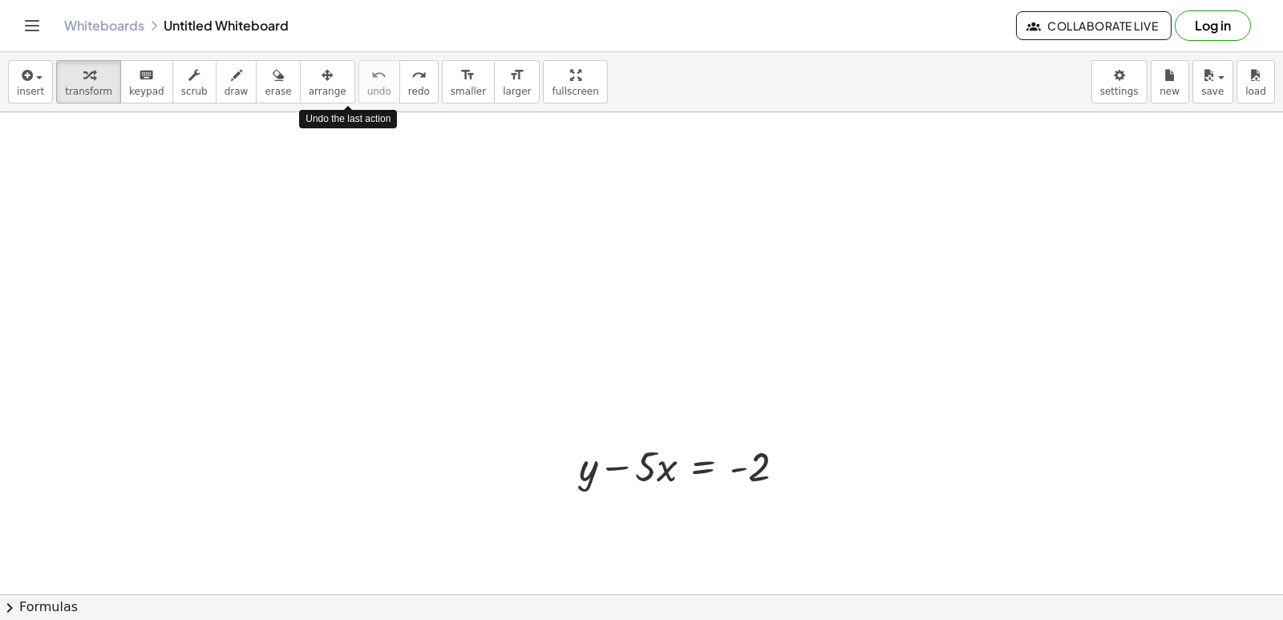
click at [351, 107] on div "insert select one: Math Expression Function Text Youtube Video Graphing Geometr…" at bounding box center [641, 82] width 1283 height 60
click at [446, 404] on div at bounding box center [641, 596] width 1283 height 2410
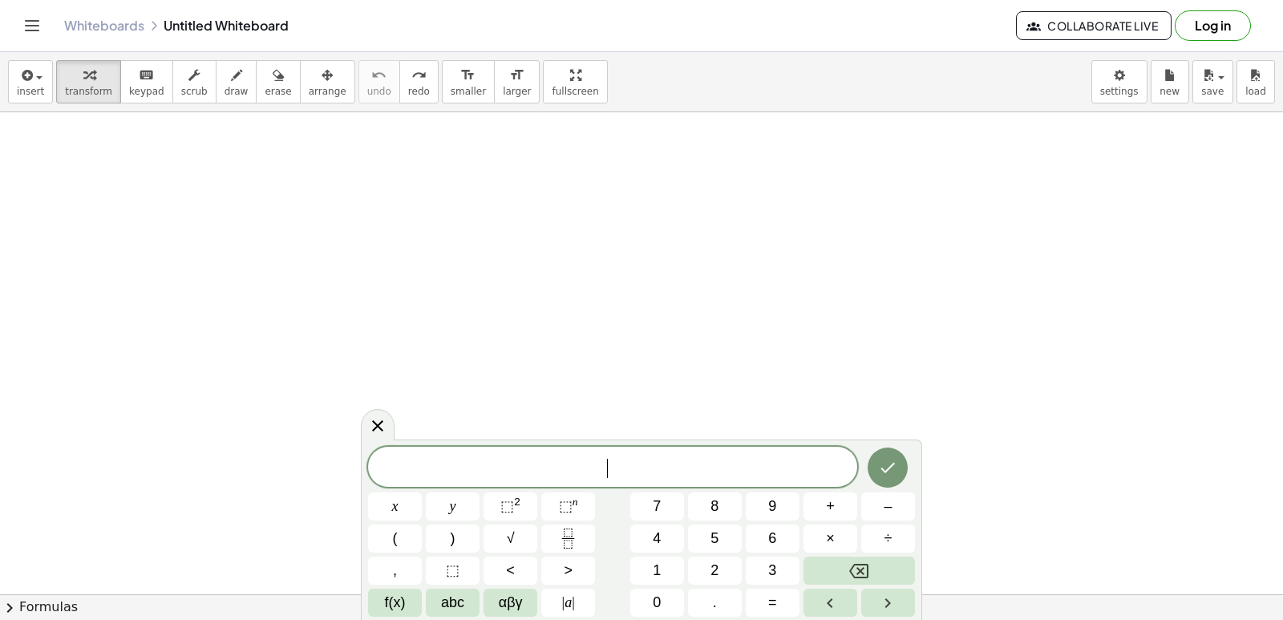
click at [447, 404] on div at bounding box center [641, 596] width 1283 height 2410
click at [716, 573] on span "2" at bounding box center [714, 571] width 8 height 22
click at [452, 500] on span "y" at bounding box center [453, 507] width 6 height 22
click at [840, 534] on button "×" at bounding box center [831, 538] width 54 height 28
click at [884, 571] on button "Backspace" at bounding box center [859, 571] width 111 height 28
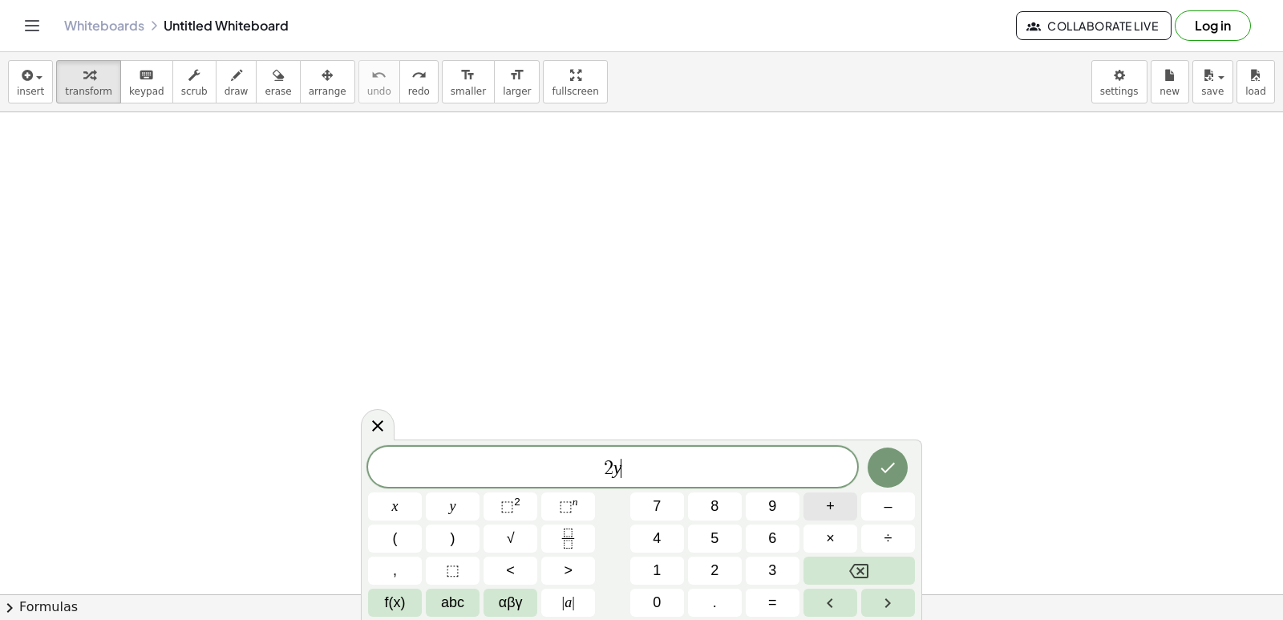
click at [832, 504] on span "+" at bounding box center [830, 507] width 9 height 22
click at [396, 501] on span "x" at bounding box center [395, 507] width 6 height 22
click at [843, 572] on button "Backspace" at bounding box center [859, 571] width 111 height 28
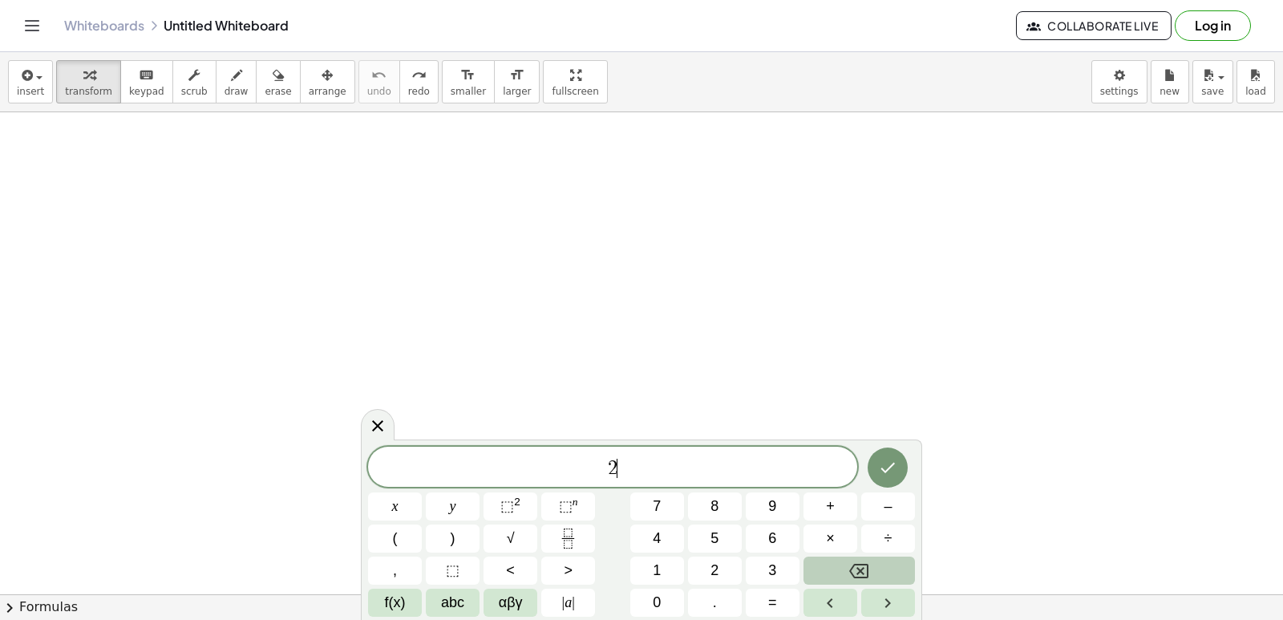
click at [843, 572] on button "Backspace" at bounding box center [859, 571] width 111 height 28
click at [841, 571] on button "Backspace" at bounding box center [859, 571] width 111 height 28
click at [872, 565] on button "Backspace" at bounding box center [859, 571] width 111 height 28
click at [217, 341] on div at bounding box center [641, 596] width 1283 height 2410
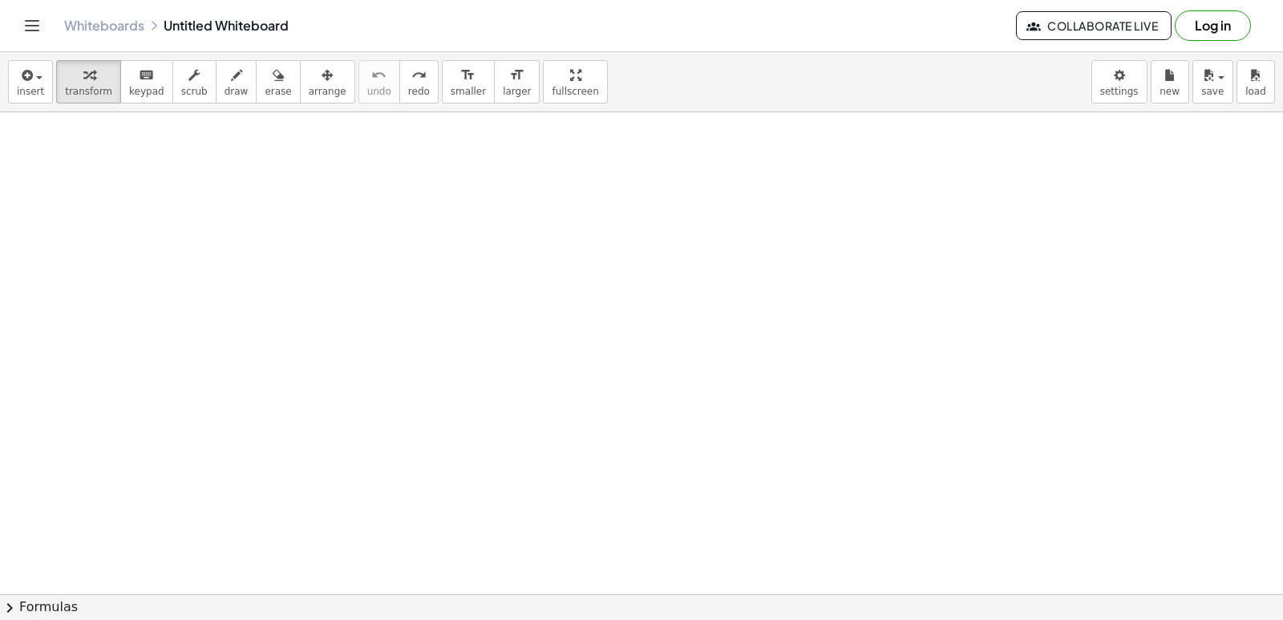
click at [470, 342] on div at bounding box center [641, 596] width 1283 height 2410
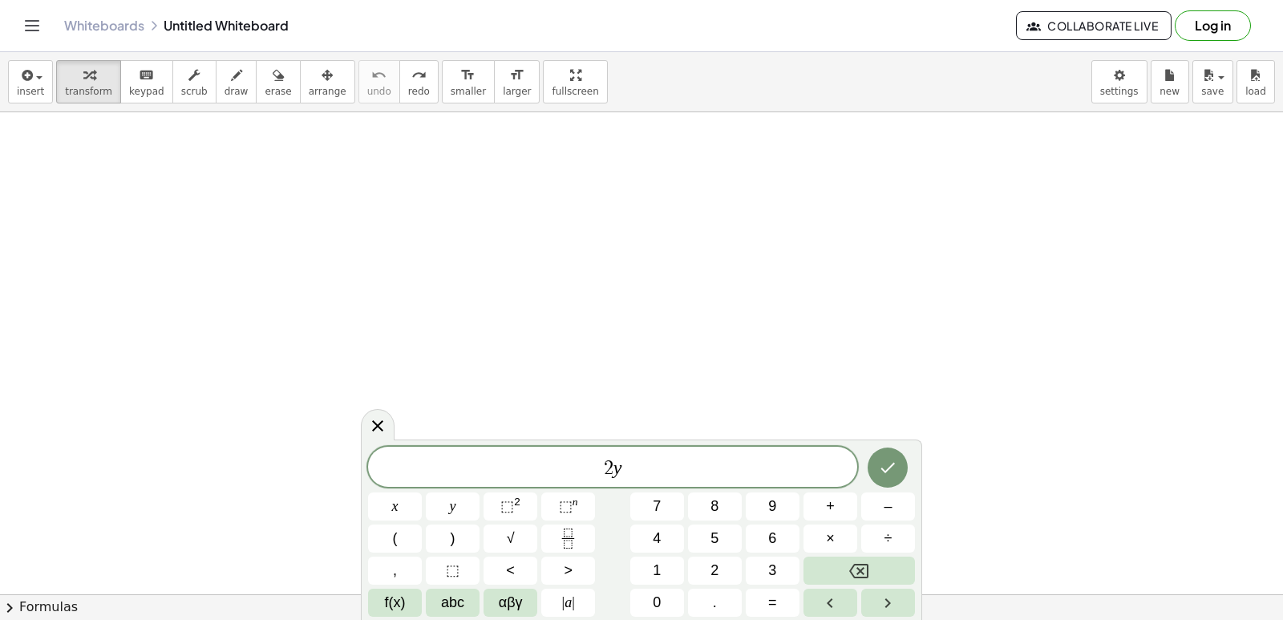
click at [471, 343] on div at bounding box center [641, 596] width 1283 height 2410
click at [836, 508] on button "+" at bounding box center [831, 506] width 54 height 28
click at [899, 460] on button "Done" at bounding box center [888, 467] width 40 height 40
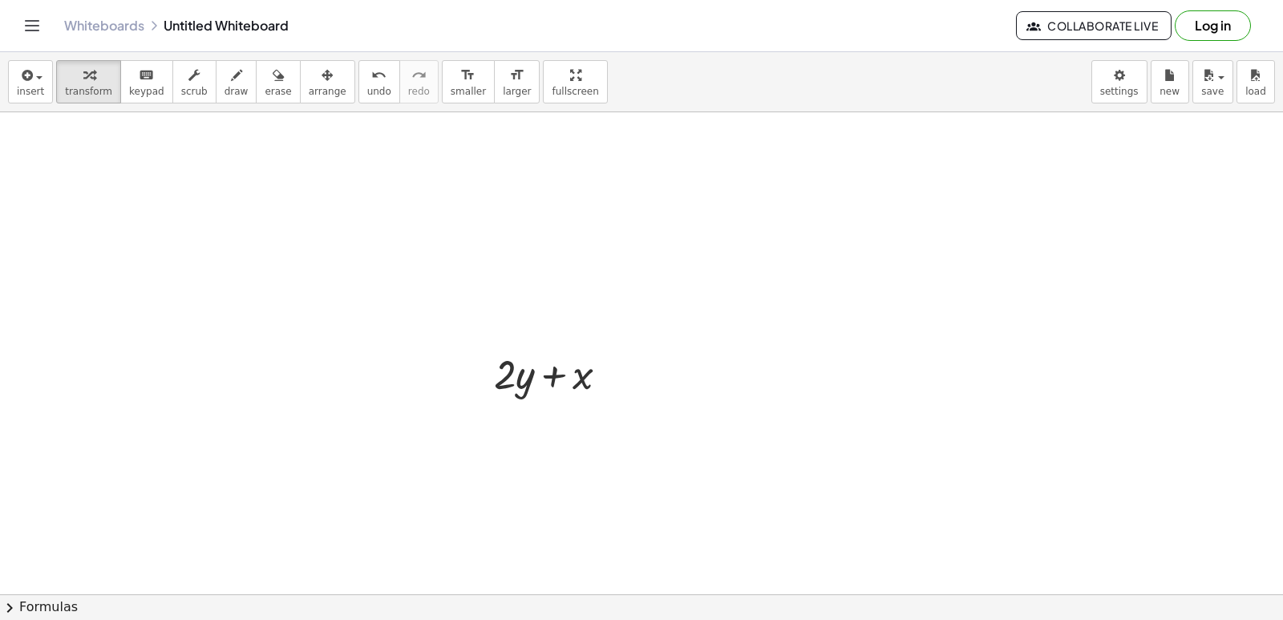
click at [835, 507] on div at bounding box center [641, 596] width 1283 height 2410
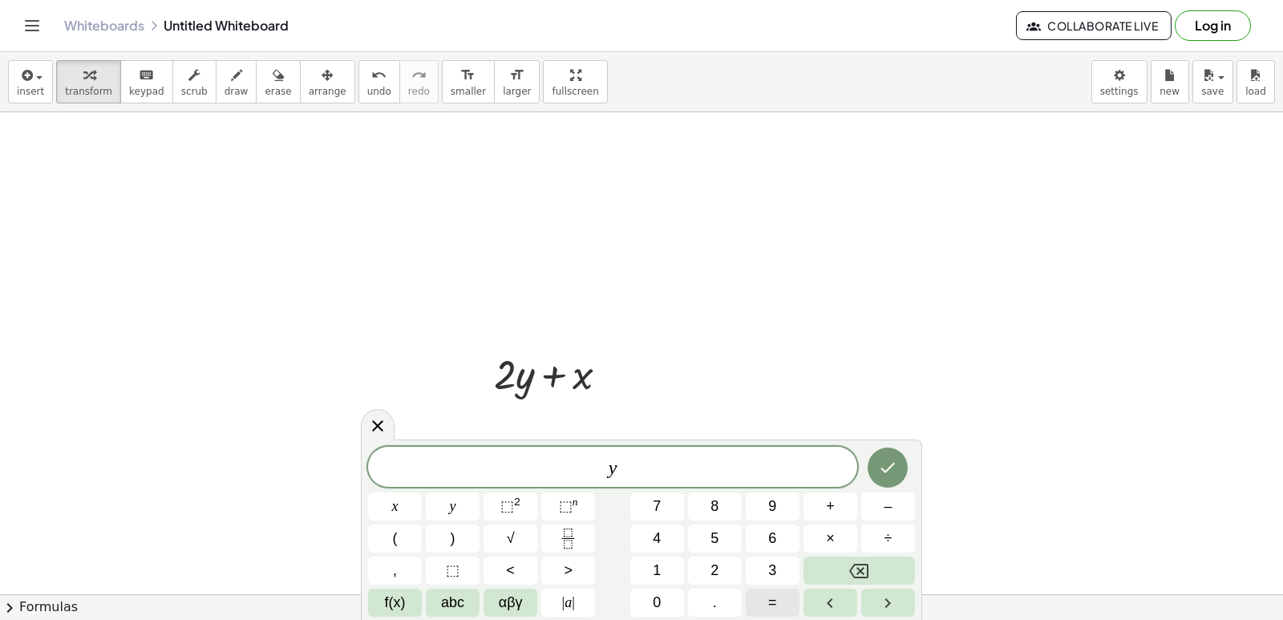
click at [762, 599] on button "=" at bounding box center [773, 603] width 54 height 28
click at [902, 463] on button "Done" at bounding box center [888, 467] width 40 height 40
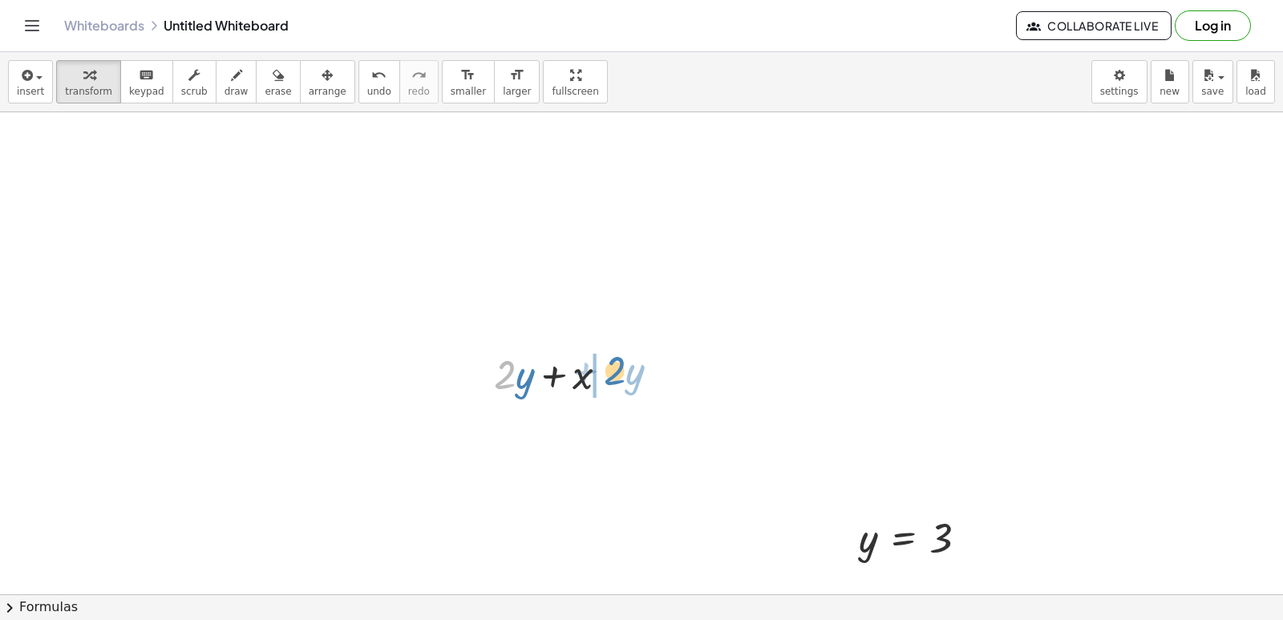
drag, startPoint x: 506, startPoint y: 380, endPoint x: 616, endPoint y: 376, distance: 109.9
click at [616, 376] on div at bounding box center [557, 373] width 143 height 55
click at [532, 427] on div at bounding box center [557, 427] width 143 height 55
drag, startPoint x: 546, startPoint y: 427, endPoint x: 531, endPoint y: 418, distance: 17.6
click at [531, 418] on div at bounding box center [557, 427] width 143 height 55
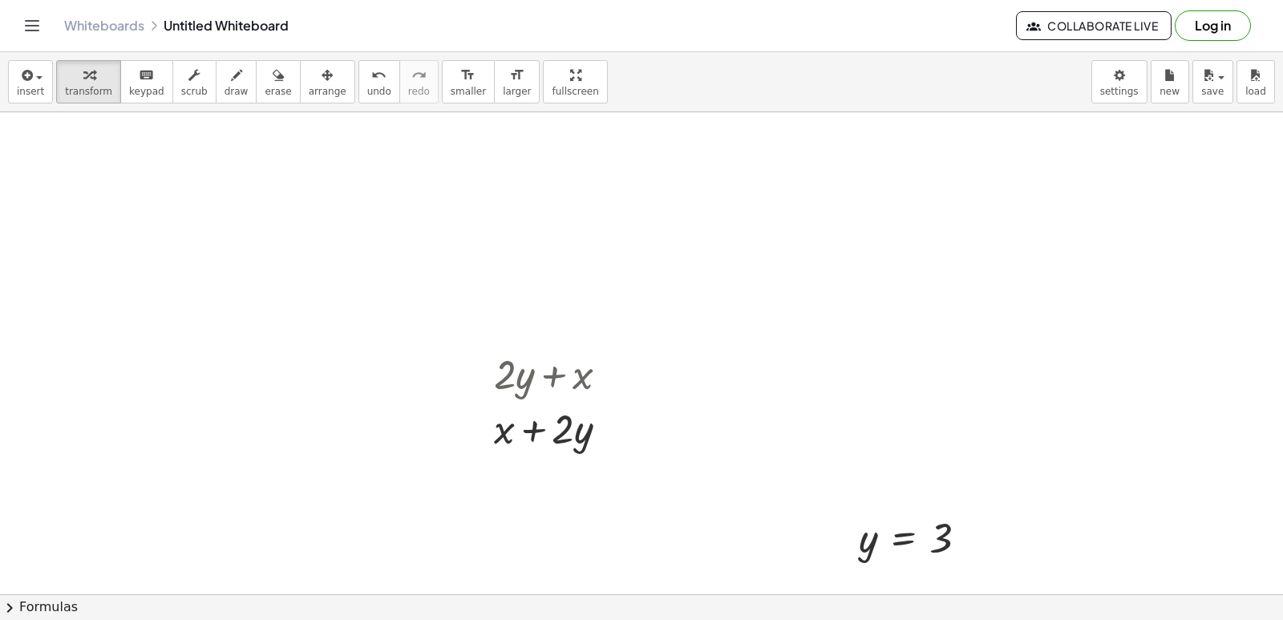
click at [767, 468] on div at bounding box center [641, 596] width 1283 height 2410
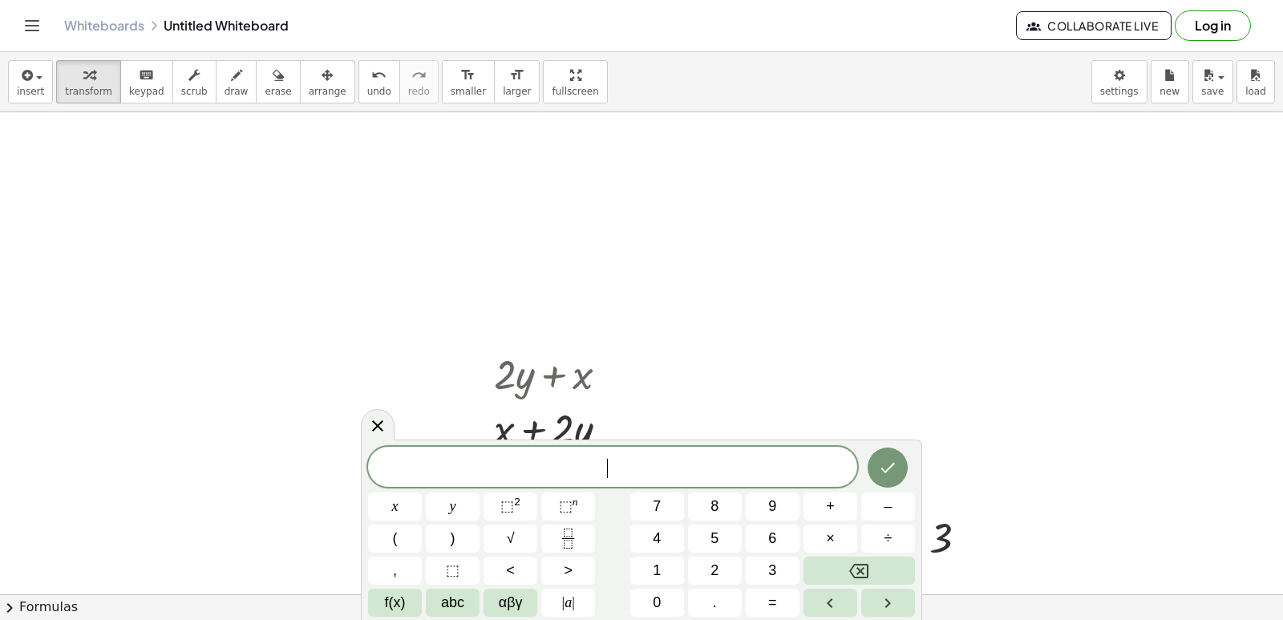
click at [767, 468] on span "​" at bounding box center [612, 468] width 489 height 22
click at [787, 597] on button "=" at bounding box center [773, 603] width 54 height 28
click at [888, 503] on span "–" at bounding box center [888, 507] width 8 height 22
click at [887, 469] on icon "Done" at bounding box center [887, 467] width 19 height 19
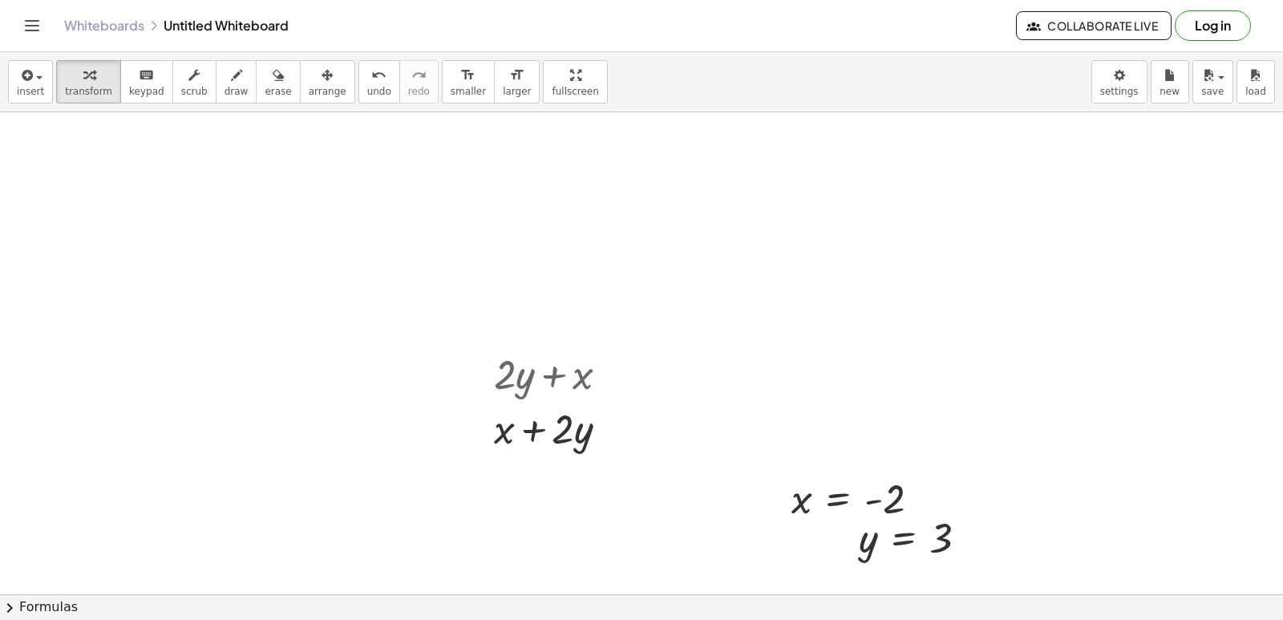
scroll to position [802, 0]
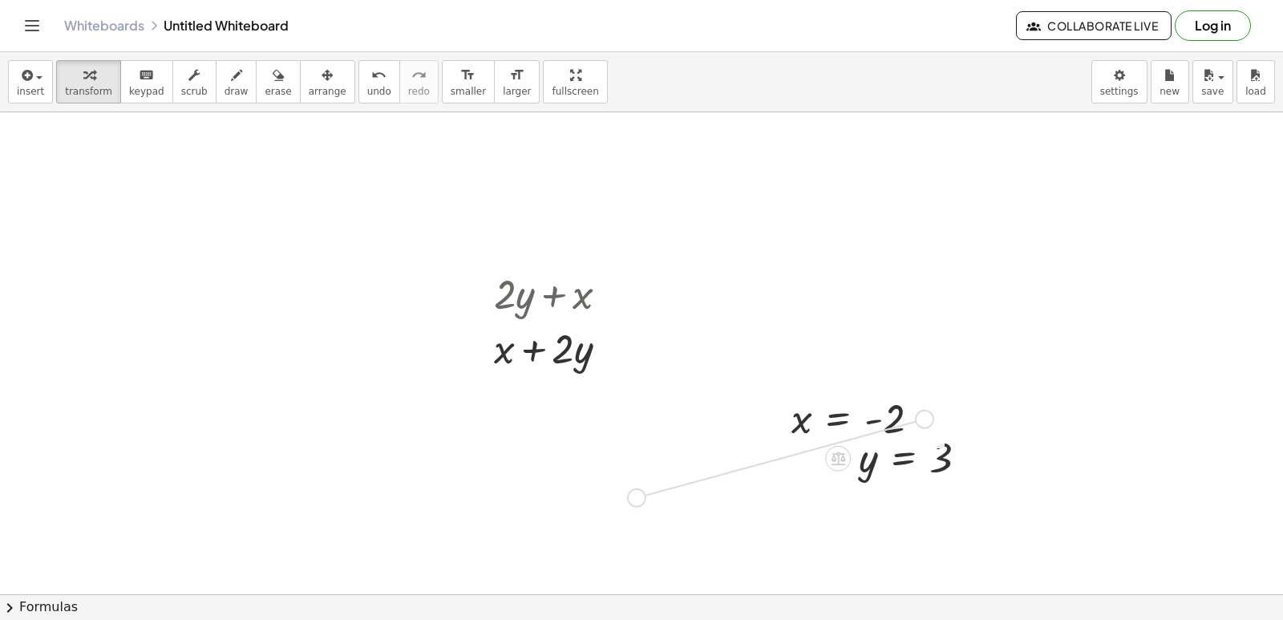
drag, startPoint x: 919, startPoint y: 412, endPoint x: 624, endPoint y: 492, distance: 305.6
click at [624, 492] on div "+ y − · 5 · x = - 2 − · 5 · y + x = 2 + · 2 · y + x + · 2 · y + x y = 3 x = - 2" at bounding box center [641, 515] width 1283 height 2410
click at [371, 67] on icon "undo" at bounding box center [378, 75] width 15 height 19
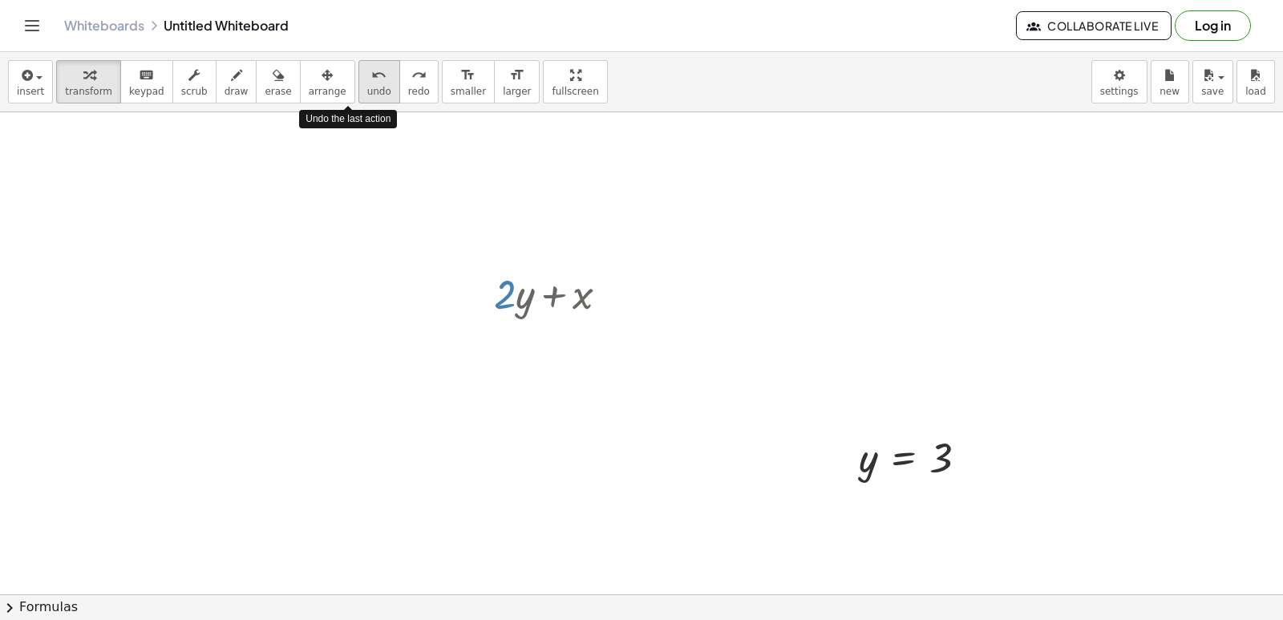
click at [371, 67] on icon "undo" at bounding box center [378, 75] width 15 height 19
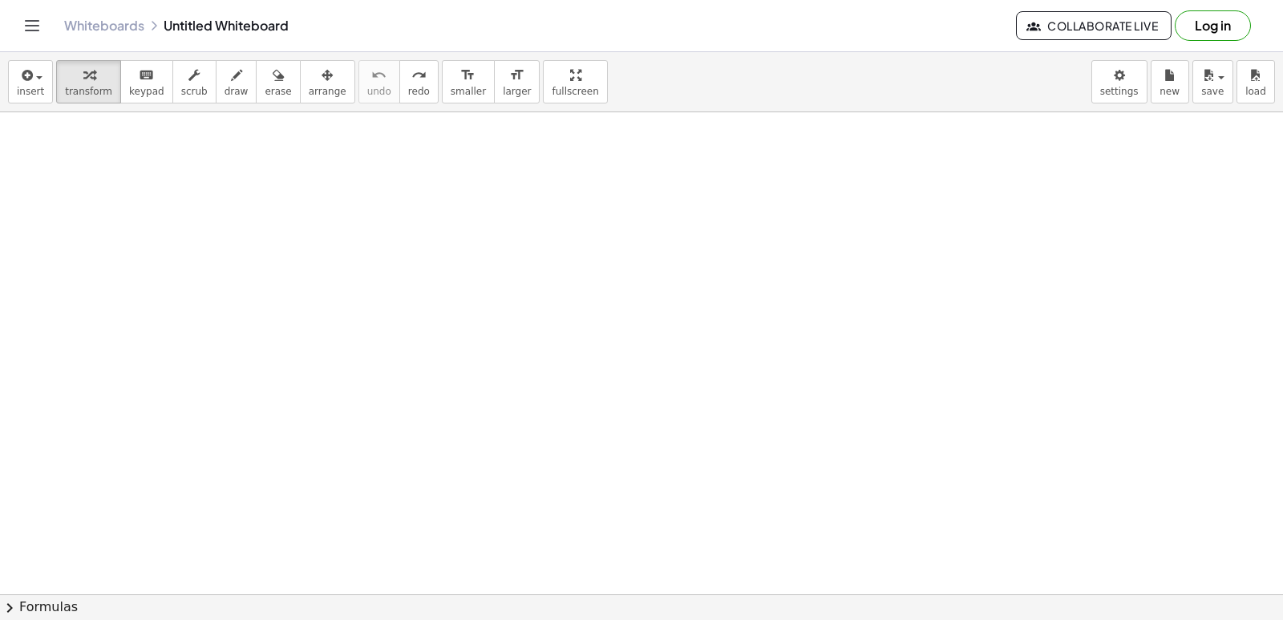
drag, startPoint x: 359, startPoint y: 241, endPoint x: 367, endPoint y: 236, distance: 9.8
click at [360, 241] on div at bounding box center [641, 515] width 1283 height 2410
drag, startPoint x: 367, startPoint y: 236, endPoint x: 377, endPoint y: 229, distance: 11.6
click at [374, 232] on div at bounding box center [641, 515] width 1283 height 2410
click at [488, 366] on div at bounding box center [641, 515] width 1283 height 2410
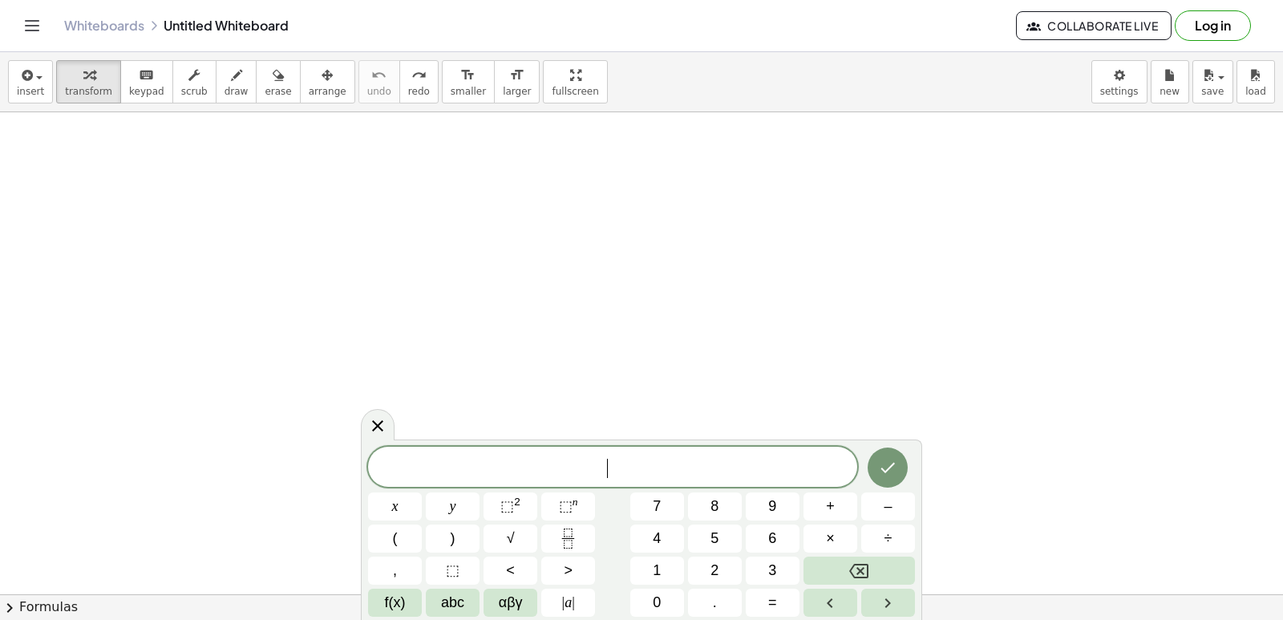
click at [488, 367] on div at bounding box center [641, 515] width 1283 height 2410
click at [839, 509] on button "+" at bounding box center [831, 506] width 54 height 28
click at [788, 604] on button "=" at bounding box center [773, 603] width 54 height 28
click at [889, 472] on icon "Done" at bounding box center [887, 467] width 19 height 19
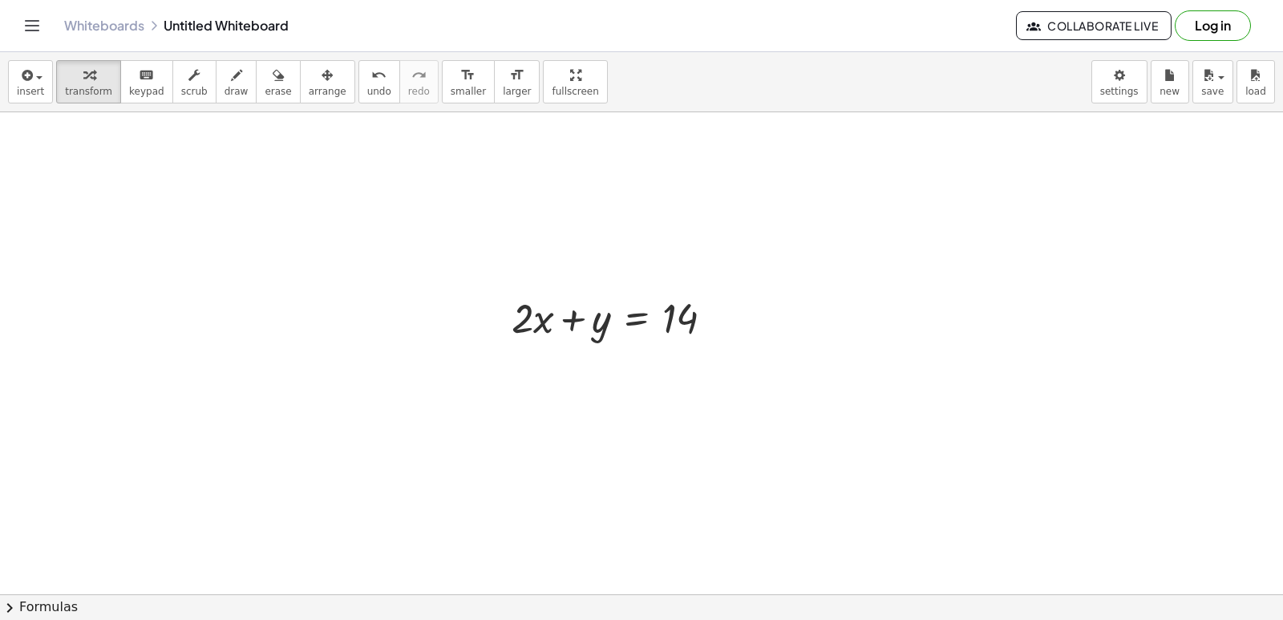
scroll to position [962, 0]
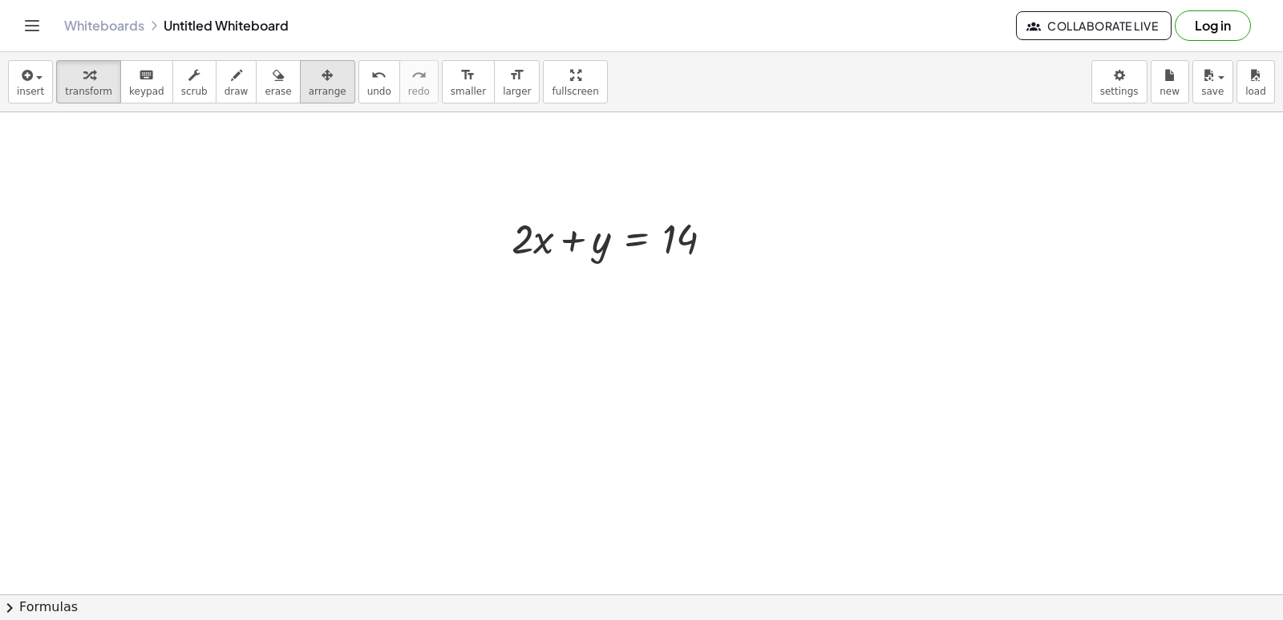
click at [309, 81] on div "button" at bounding box center [328, 74] width 38 height 19
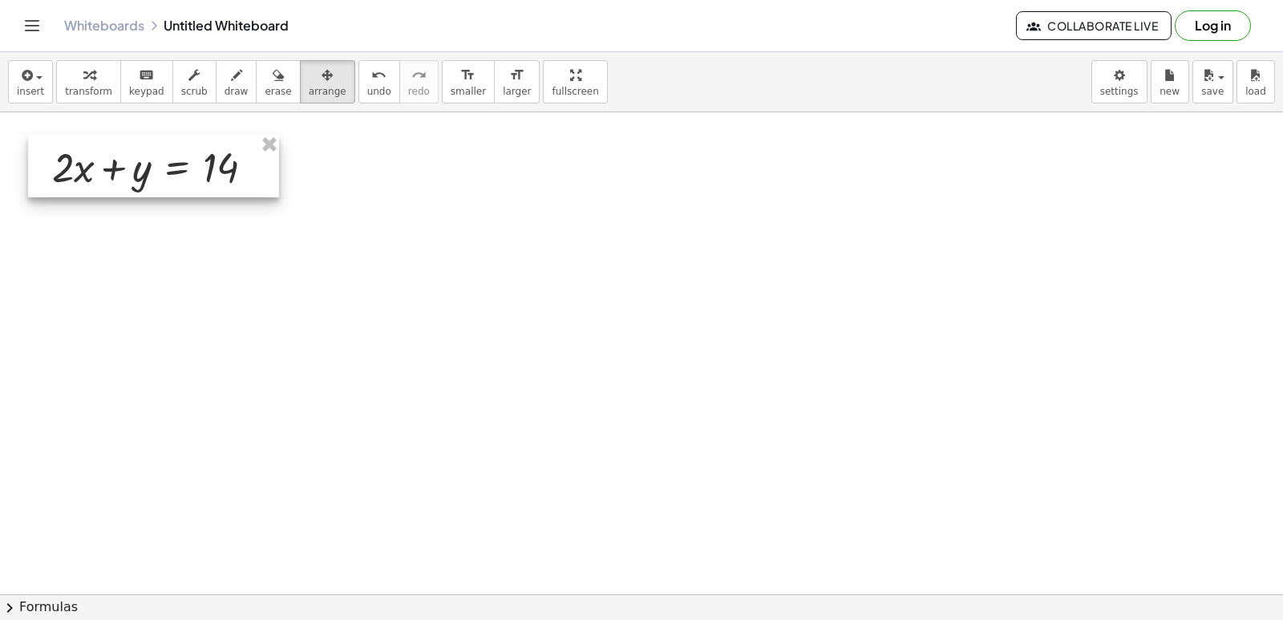
drag, startPoint x: 628, startPoint y: 253, endPoint x: 178, endPoint y: 182, distance: 455.4
click at [178, 182] on div at bounding box center [153, 166] width 251 height 63
click at [322, 75] on icon "button" at bounding box center [327, 75] width 11 height 19
click at [100, 83] on button "transform" at bounding box center [88, 81] width 65 height 43
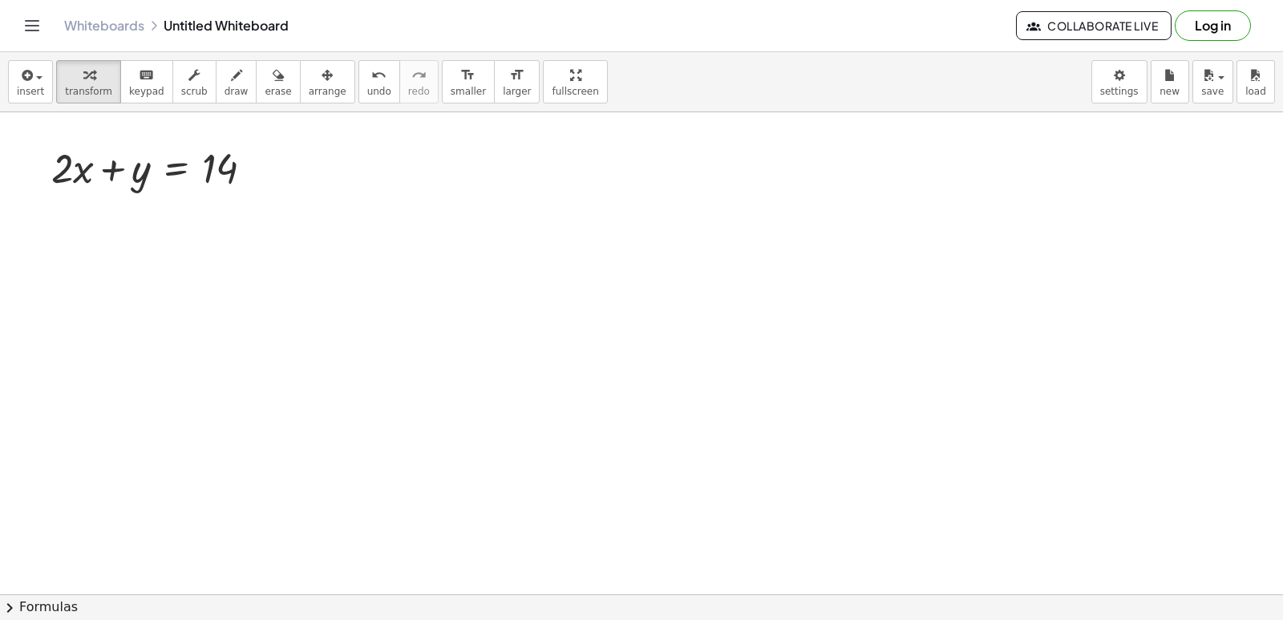
click at [671, 345] on div at bounding box center [641, 355] width 1283 height 2410
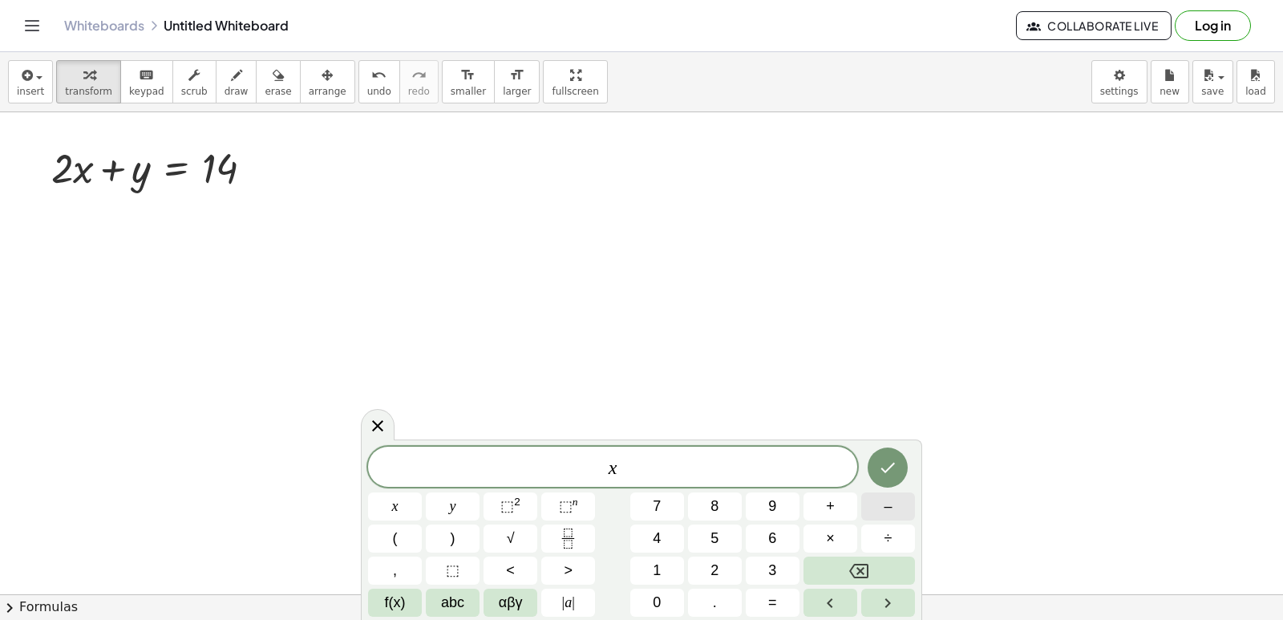
click at [884, 508] on span "–" at bounding box center [888, 507] width 8 height 22
click at [771, 599] on span "=" at bounding box center [772, 603] width 9 height 22
click at [883, 468] on icon "Done" at bounding box center [888, 468] width 14 height 10
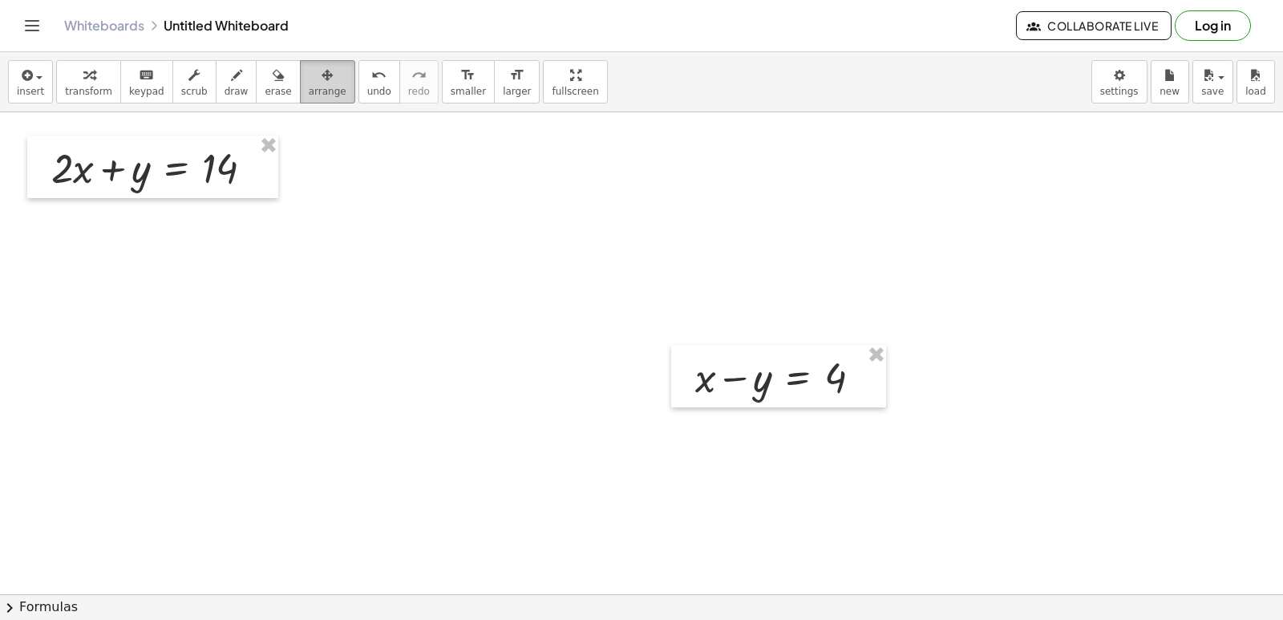
click at [306, 99] on button "arrange" at bounding box center [327, 81] width 55 height 43
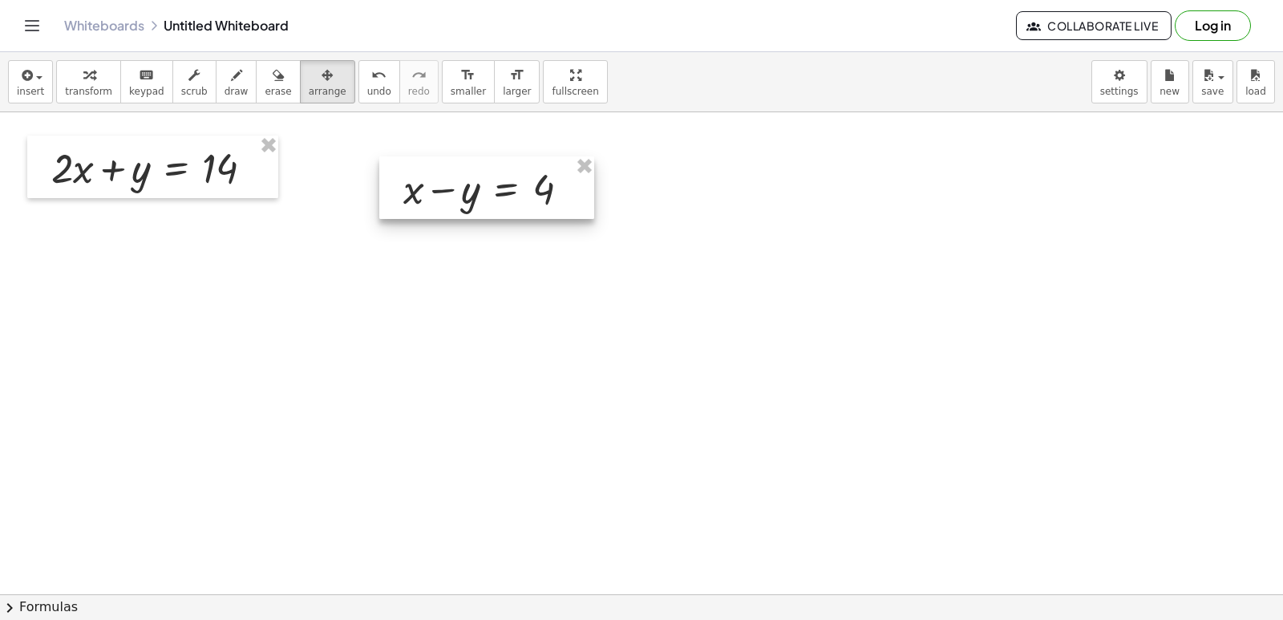
drag, startPoint x: 627, startPoint y: 305, endPoint x: 410, endPoint y: 162, distance: 260.0
click at [411, 164] on div at bounding box center [486, 187] width 215 height 63
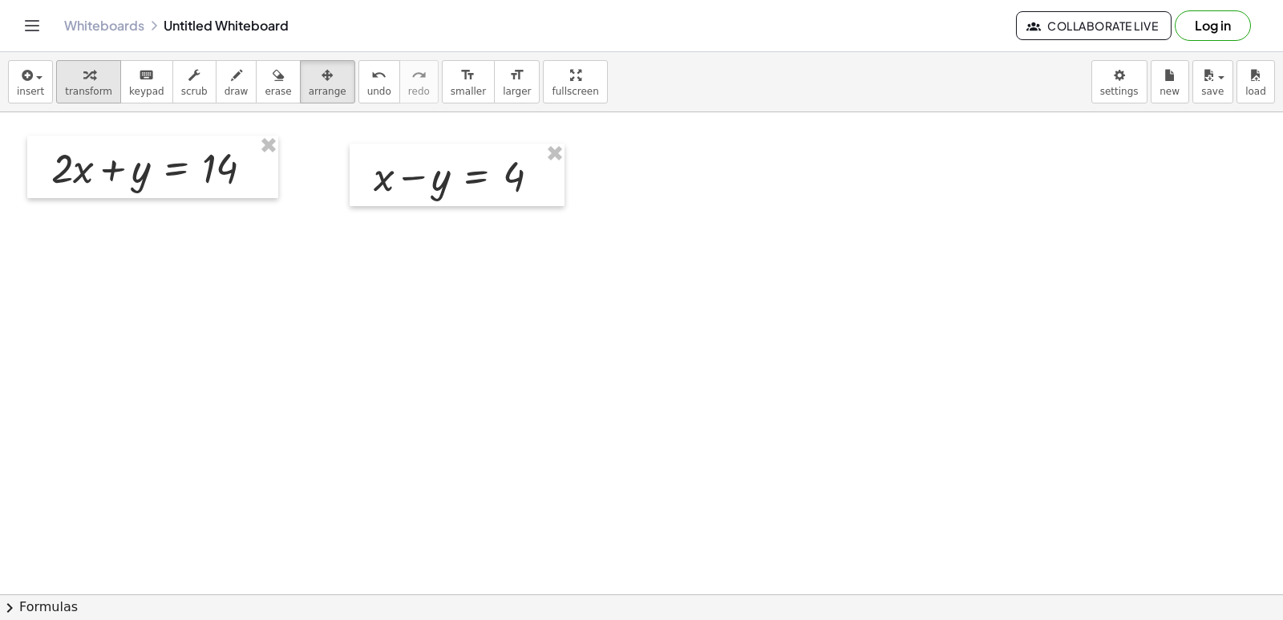
click at [76, 85] on button "transform" at bounding box center [88, 81] width 65 height 43
click at [309, 79] on div "button" at bounding box center [328, 74] width 38 height 19
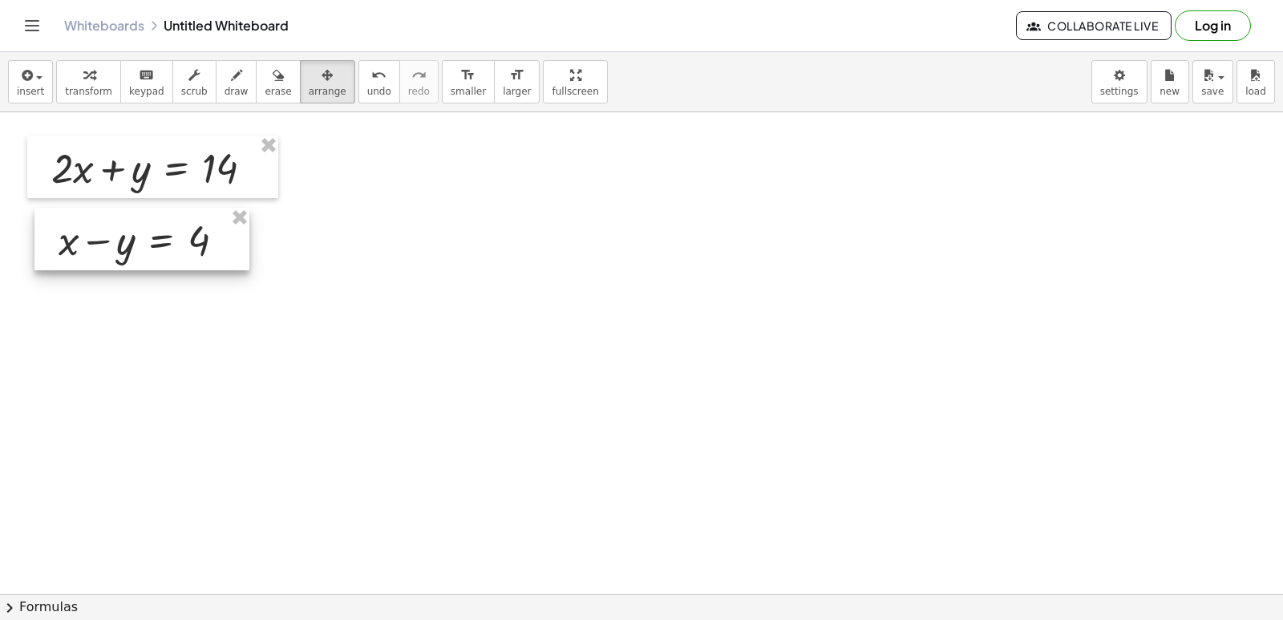
drag, startPoint x: 363, startPoint y: 208, endPoint x: 90, endPoint y: 265, distance: 279.2
click at [90, 265] on div at bounding box center [141, 239] width 215 height 63
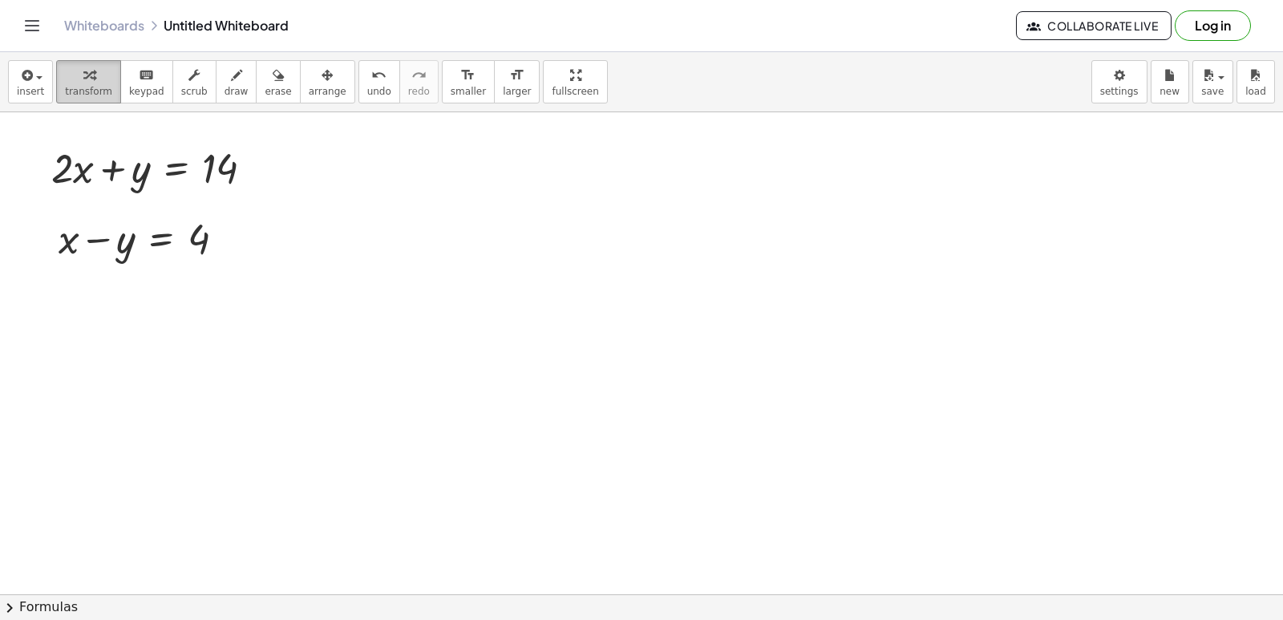
click at [83, 79] on icon "button" at bounding box center [88, 75] width 11 height 19
click at [819, 387] on div at bounding box center [641, 355] width 1283 height 2410
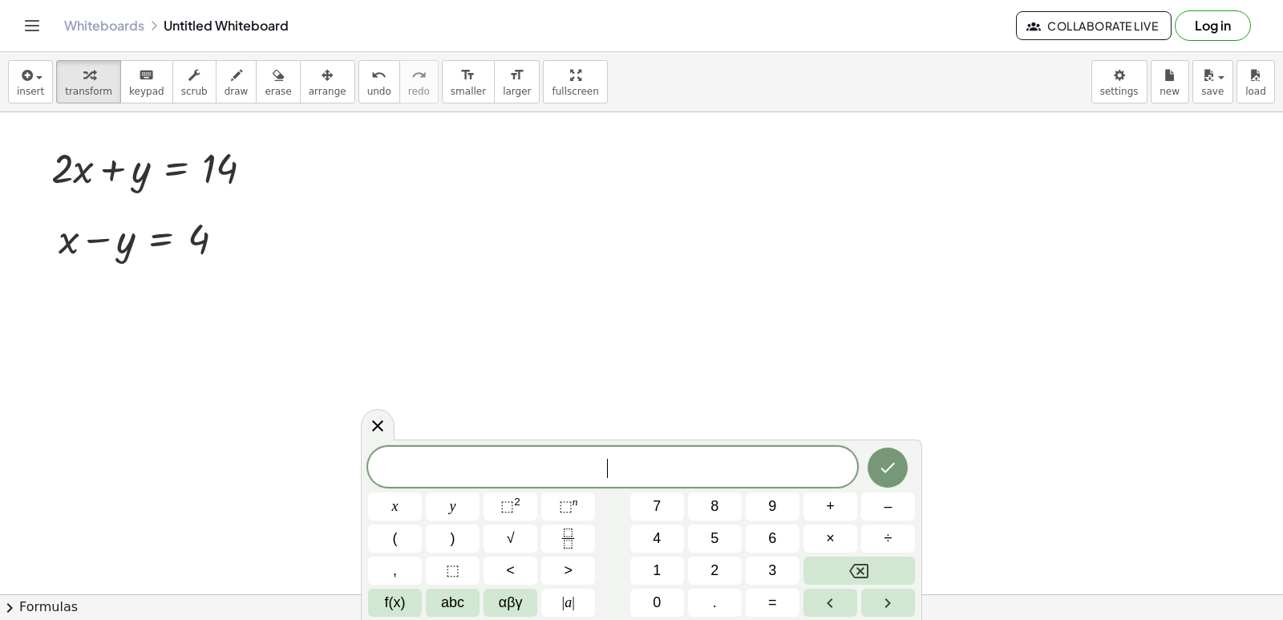
click at [818, 390] on div at bounding box center [641, 355] width 1283 height 2410
click at [884, 507] on span "–" at bounding box center [888, 507] width 8 height 22
click at [873, 562] on button "Backspace" at bounding box center [859, 571] width 111 height 28
click at [776, 603] on span "=" at bounding box center [772, 603] width 9 height 22
click at [877, 463] on button "Done" at bounding box center [888, 467] width 40 height 40
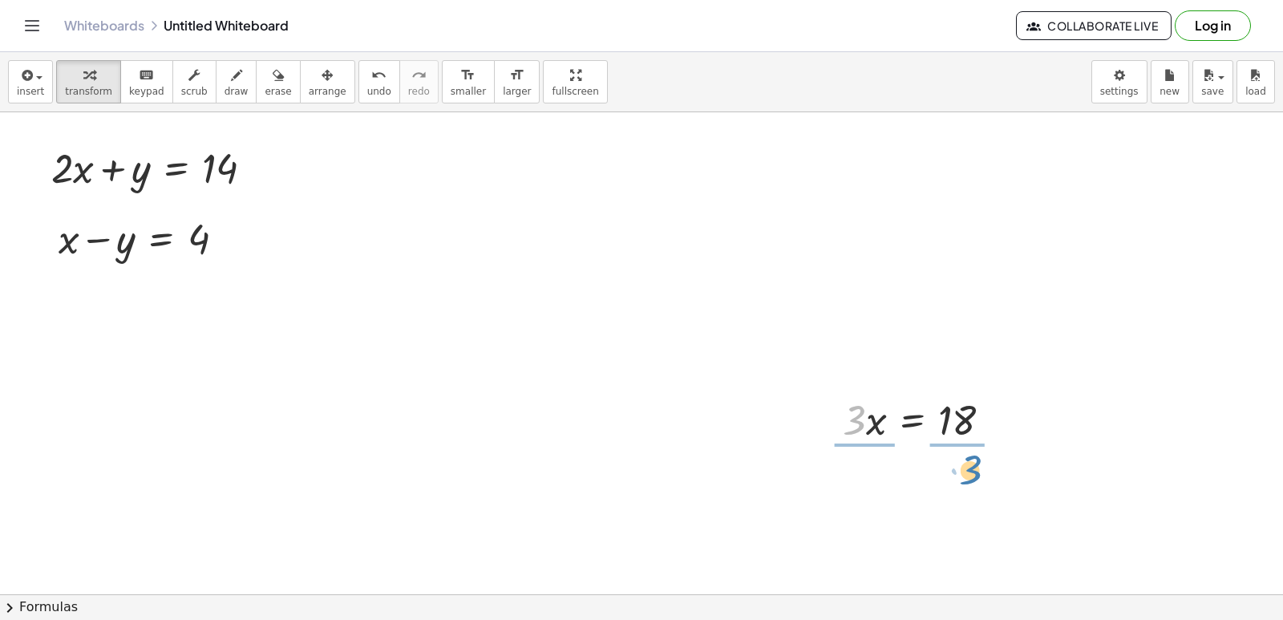
drag, startPoint x: 849, startPoint y: 425, endPoint x: 953, endPoint y: 484, distance: 119.6
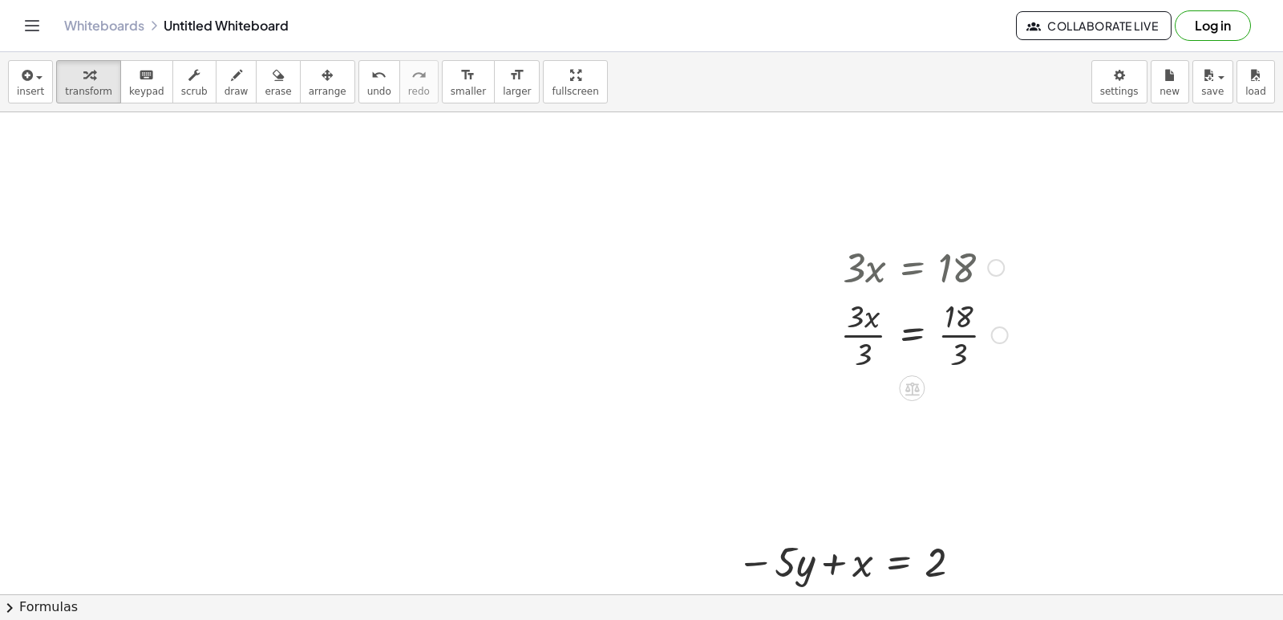
scroll to position [1123, 0]
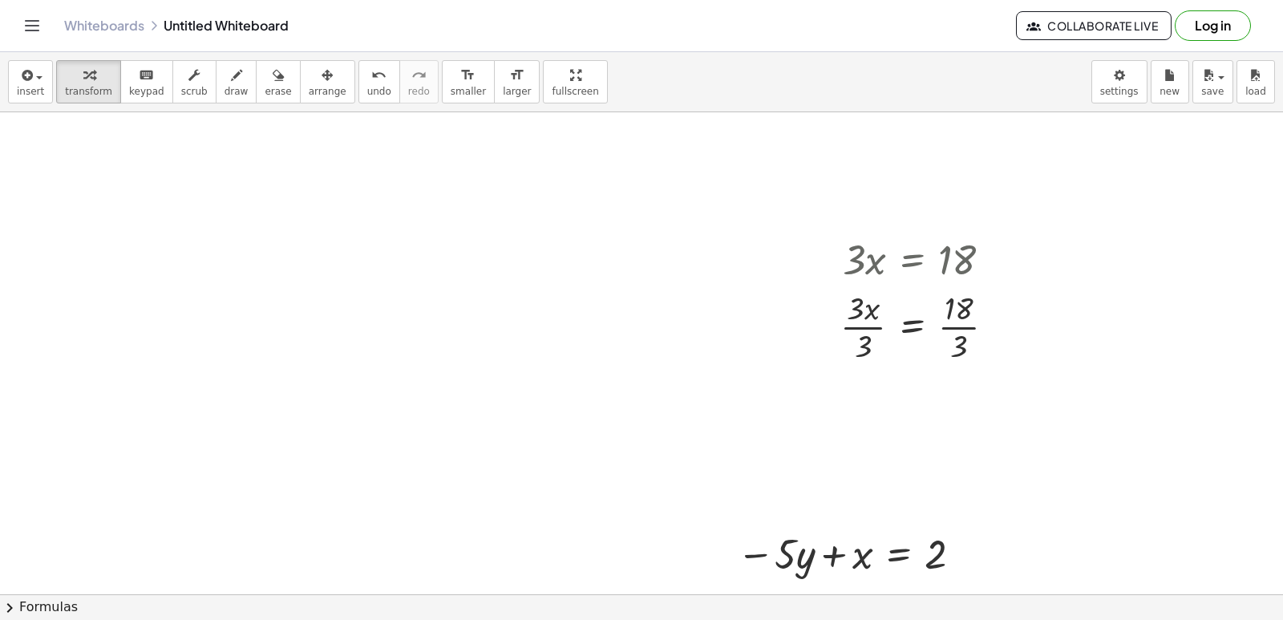
drag, startPoint x: 302, startPoint y: 80, endPoint x: 516, endPoint y: 140, distance: 221.6
click at [309, 81] on div "button" at bounding box center [328, 74] width 38 height 19
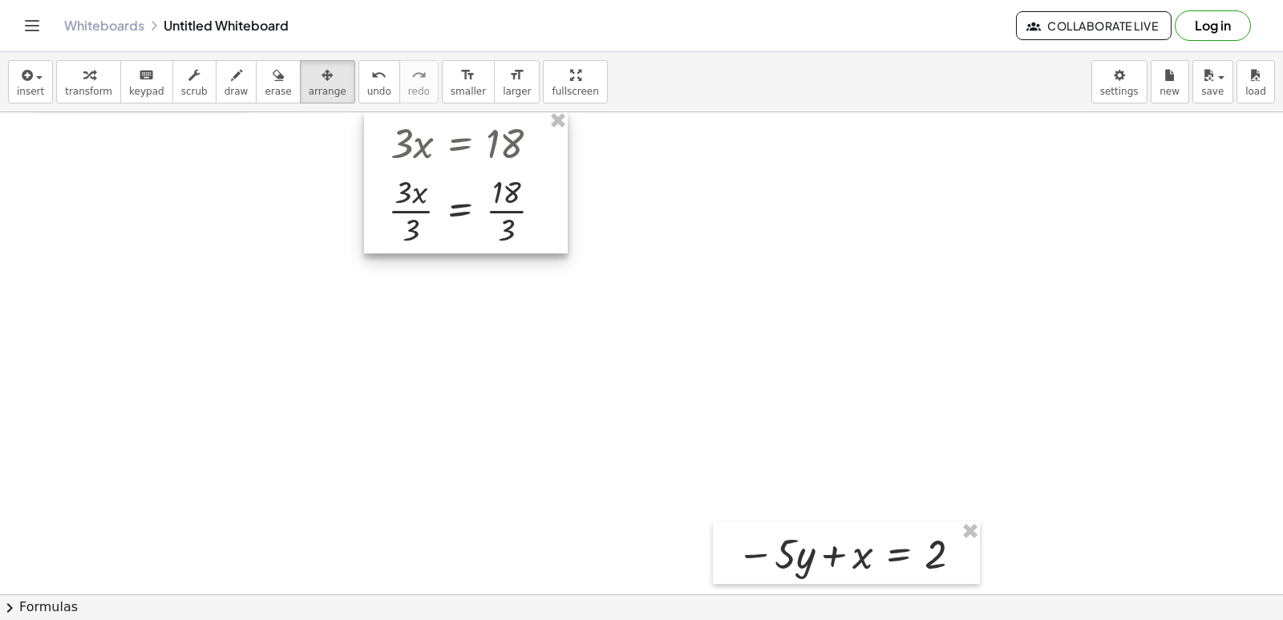
drag, startPoint x: 928, startPoint y: 257, endPoint x: 569, endPoint y: 168, distance: 369.1
click at [562, 156] on div at bounding box center [466, 182] width 204 height 143
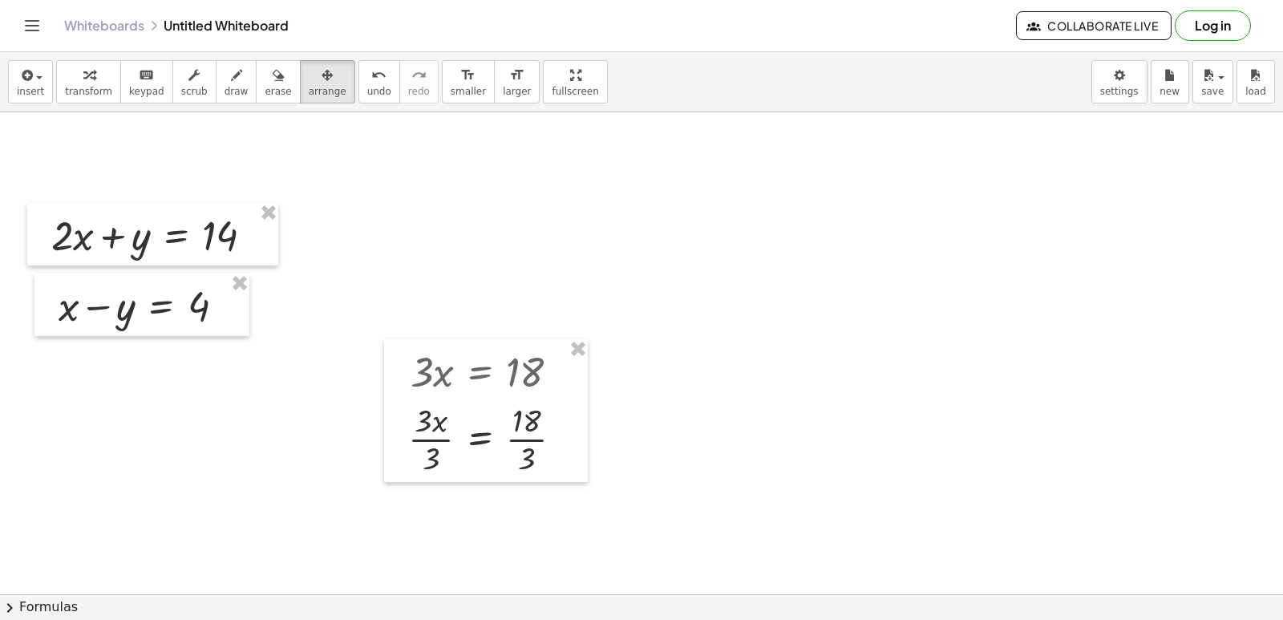
scroll to position [882, 0]
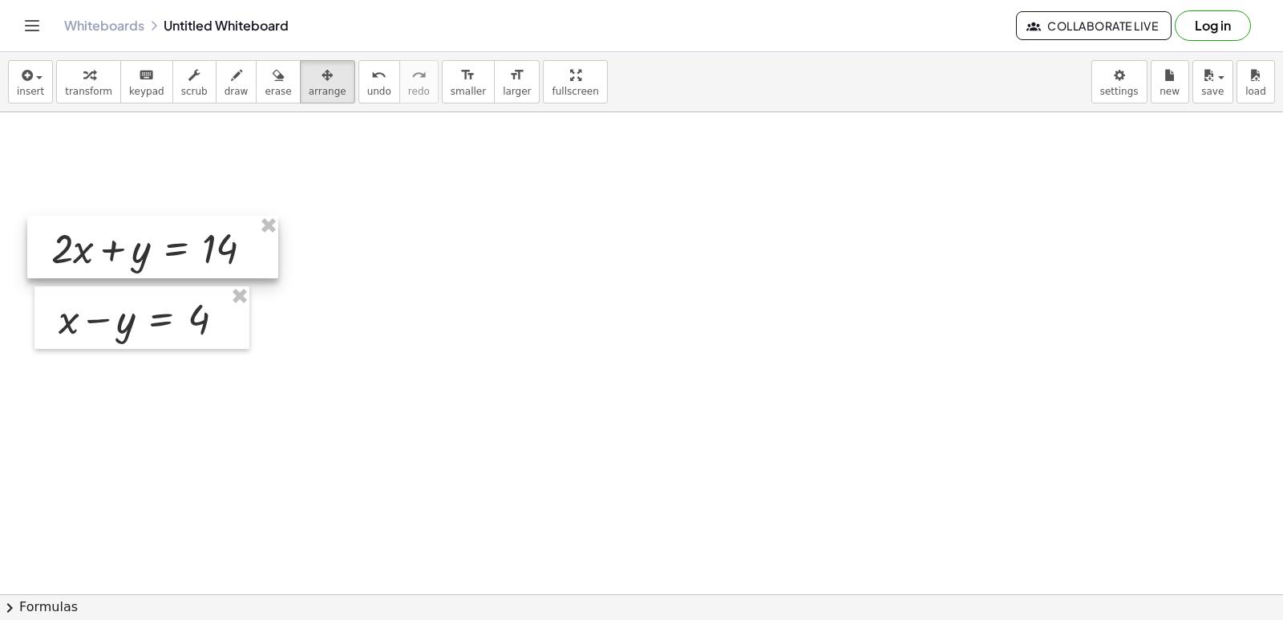
drag, startPoint x: 270, startPoint y: 217, endPoint x: 260, endPoint y: 245, distance: 29.9
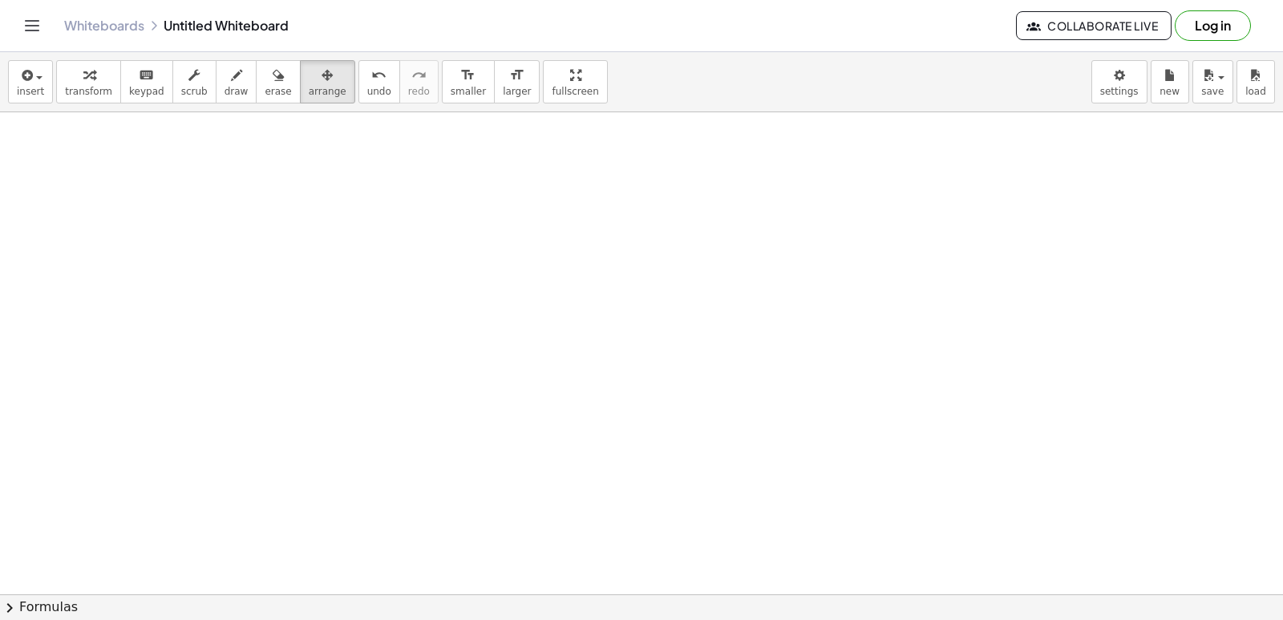
scroll to position [0, 0]
click at [86, 77] on icon "button" at bounding box center [88, 75] width 11 height 19
click at [845, 342] on div at bounding box center [641, 594] width 1283 height 964
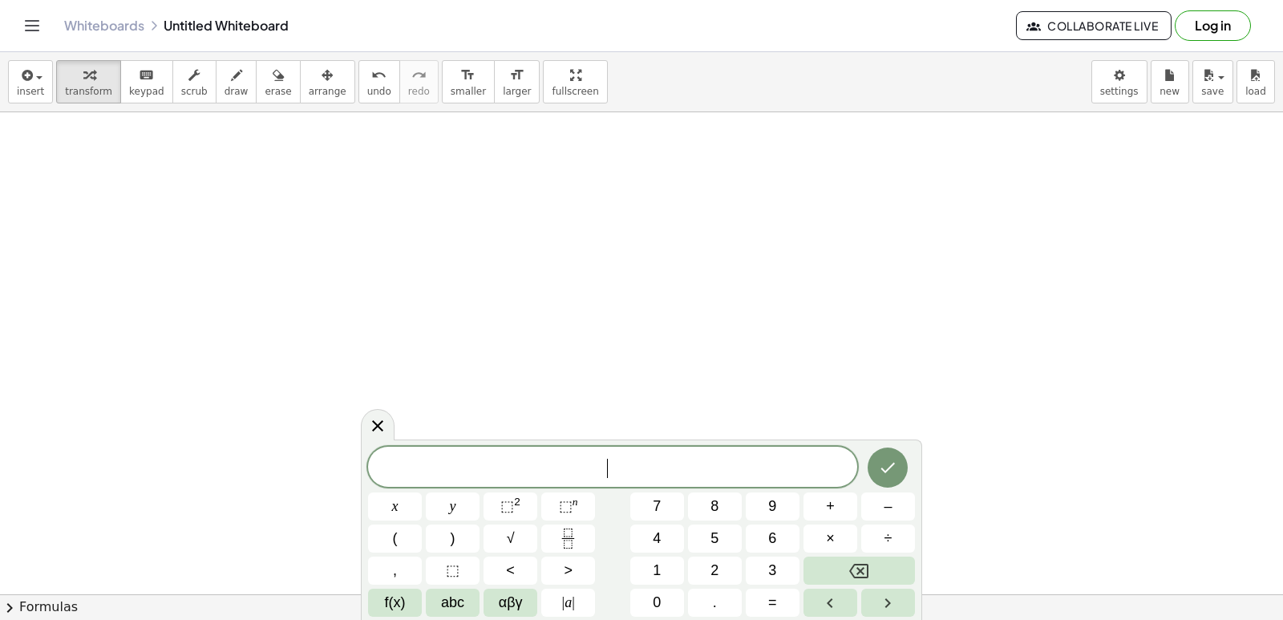
click at [845, 344] on div at bounding box center [641, 594] width 1283 height 964
click at [818, 498] on button "+" at bounding box center [831, 506] width 54 height 28
click at [767, 596] on button "=" at bounding box center [773, 603] width 54 height 28
